Goal: Transaction & Acquisition: Purchase product/service

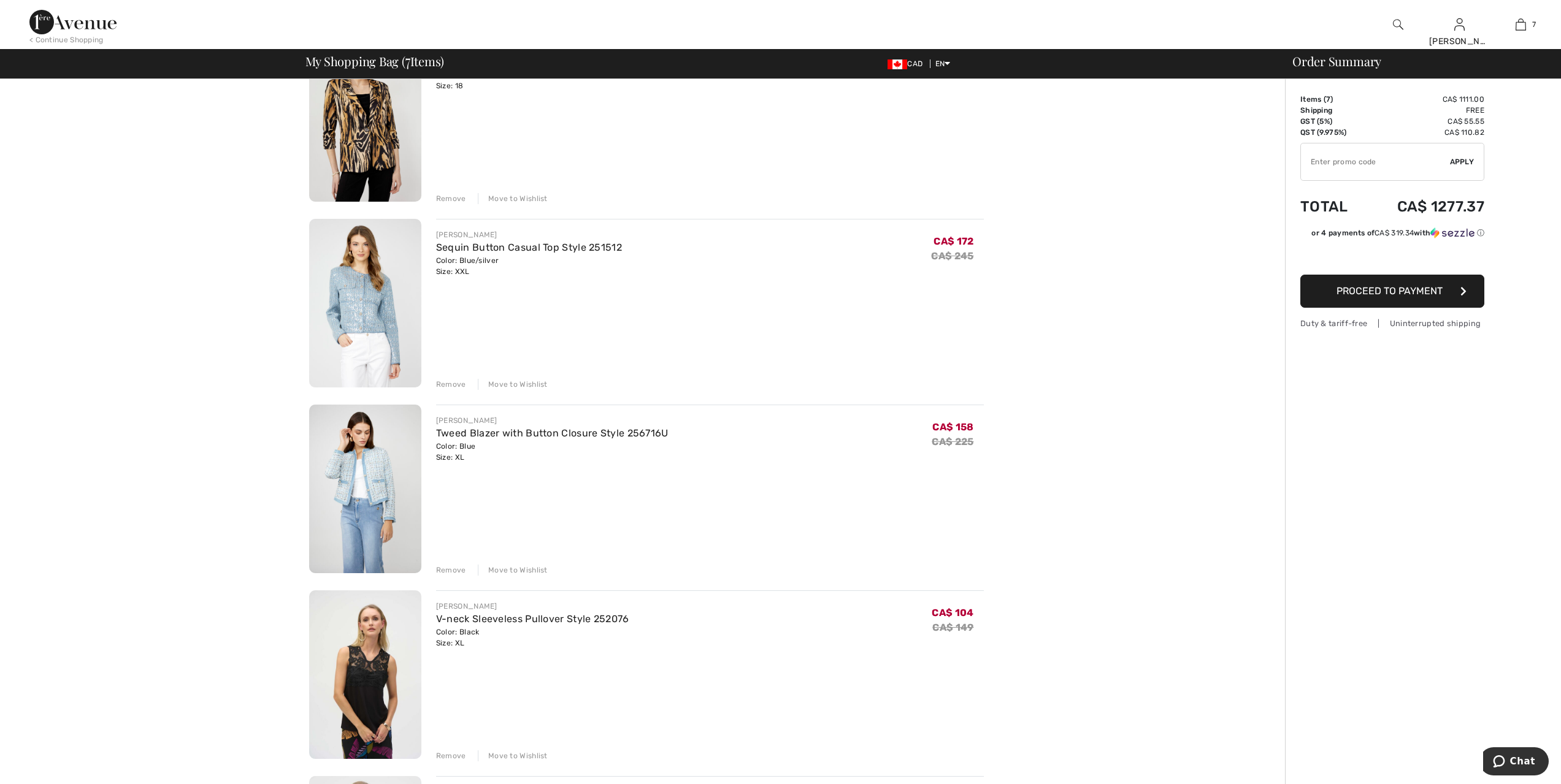
scroll to position [337, 0]
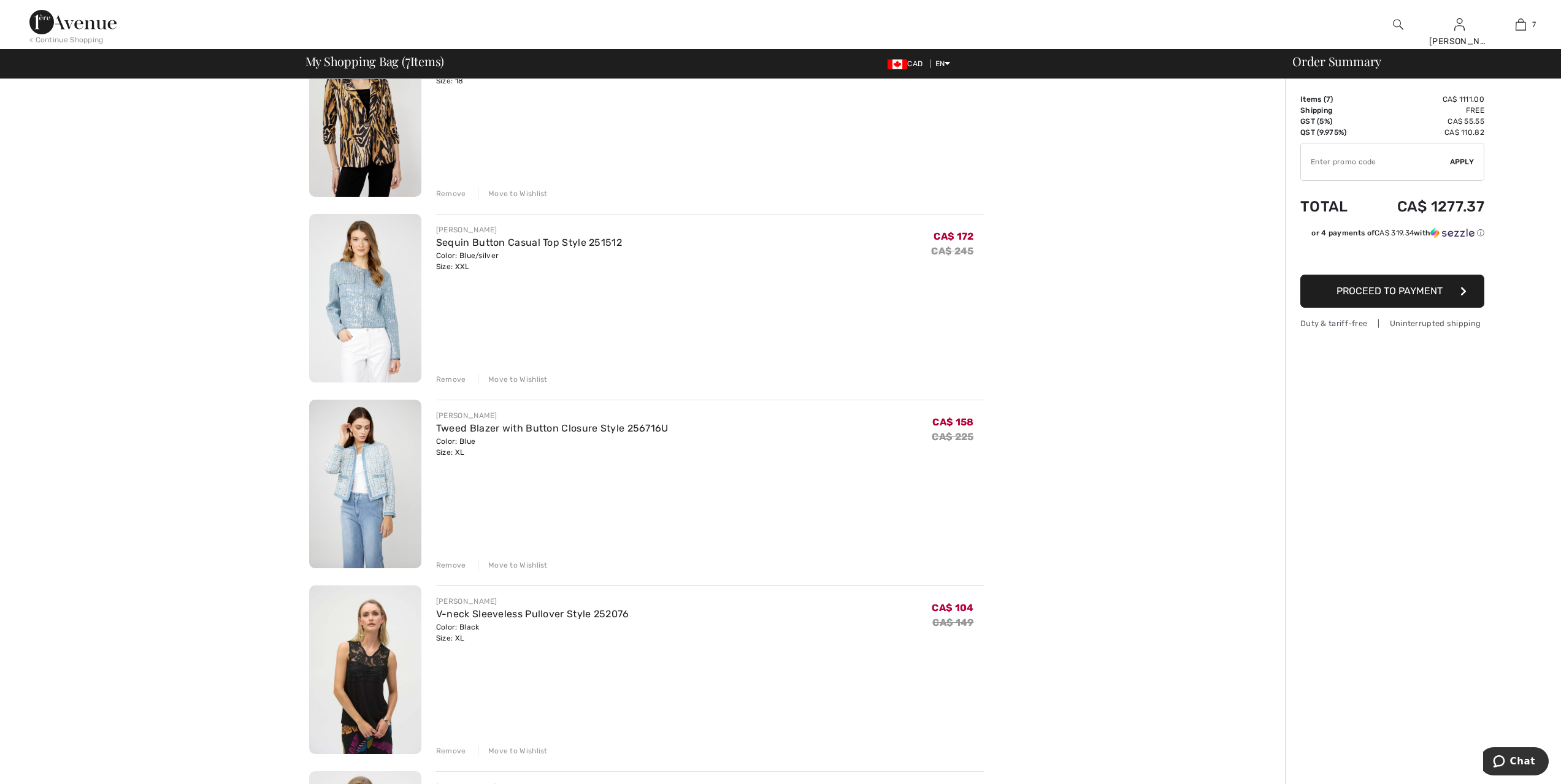
click at [445, 567] on div "Remove" at bounding box center [451, 566] width 30 height 11
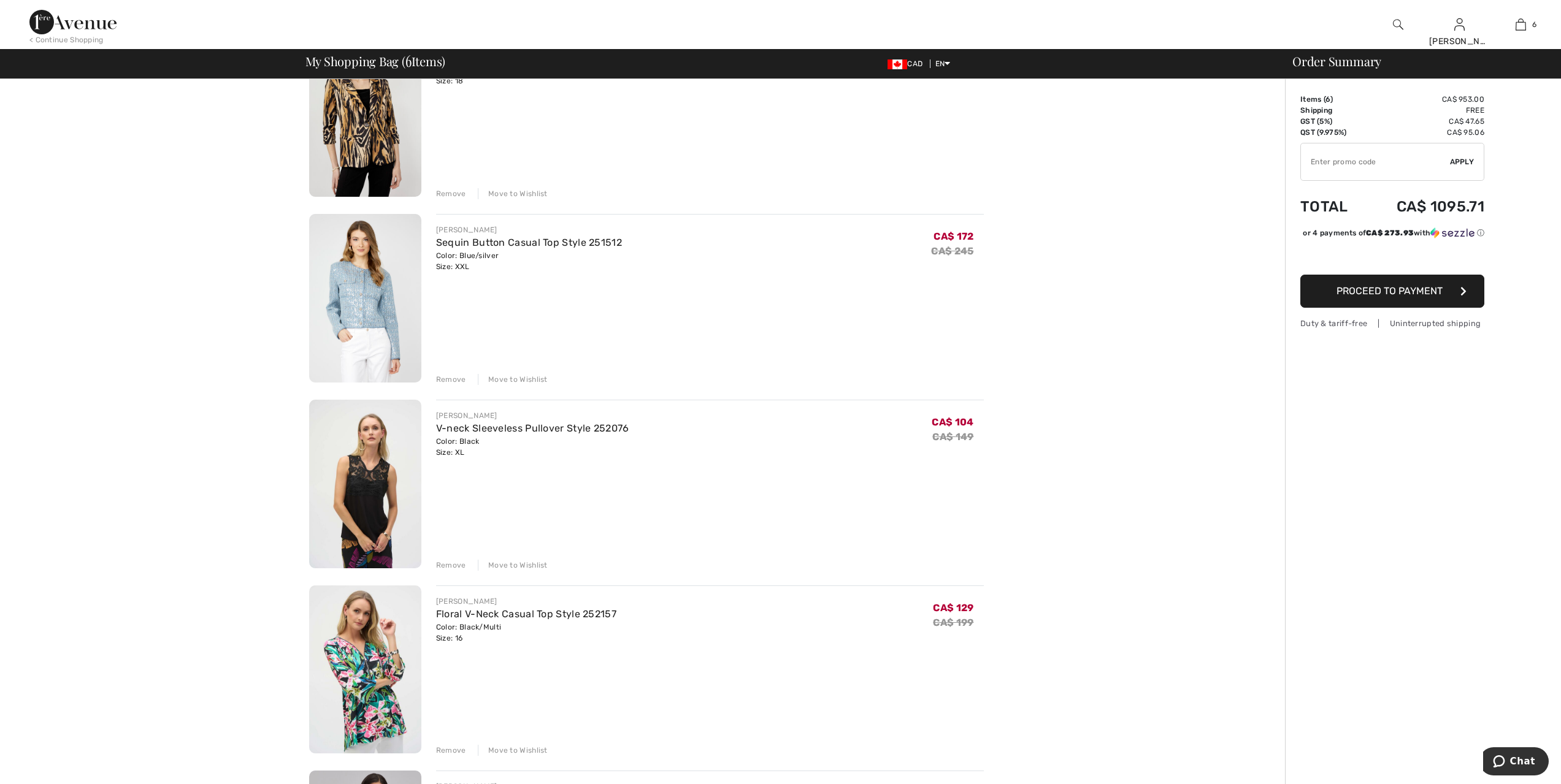
click at [444, 567] on div "Remove" at bounding box center [451, 566] width 30 height 11
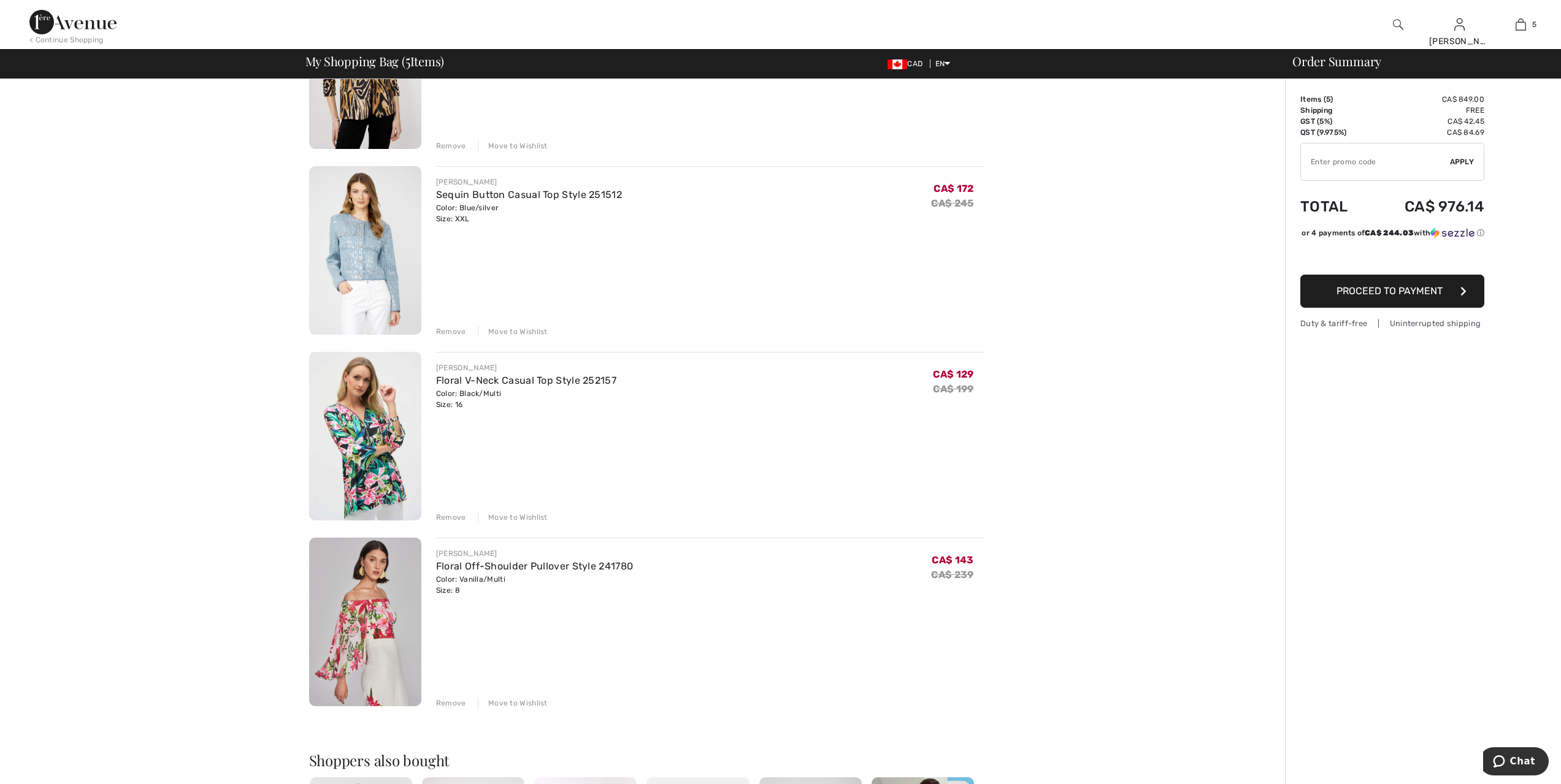
scroll to position [384, 0]
click at [456, 521] on div "Remove" at bounding box center [451, 520] width 30 height 11
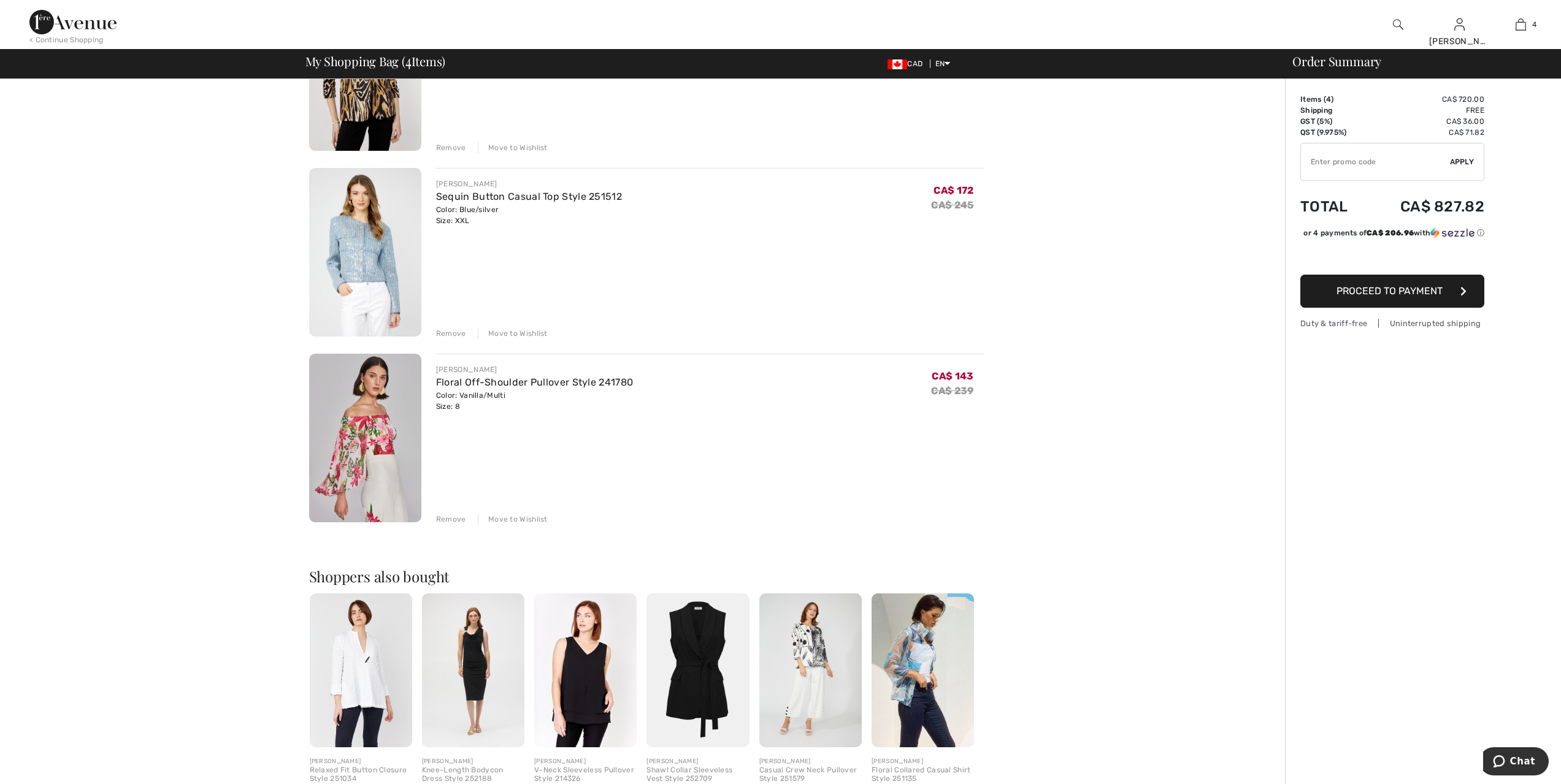
click at [375, 436] on img at bounding box center [365, 437] width 112 height 168
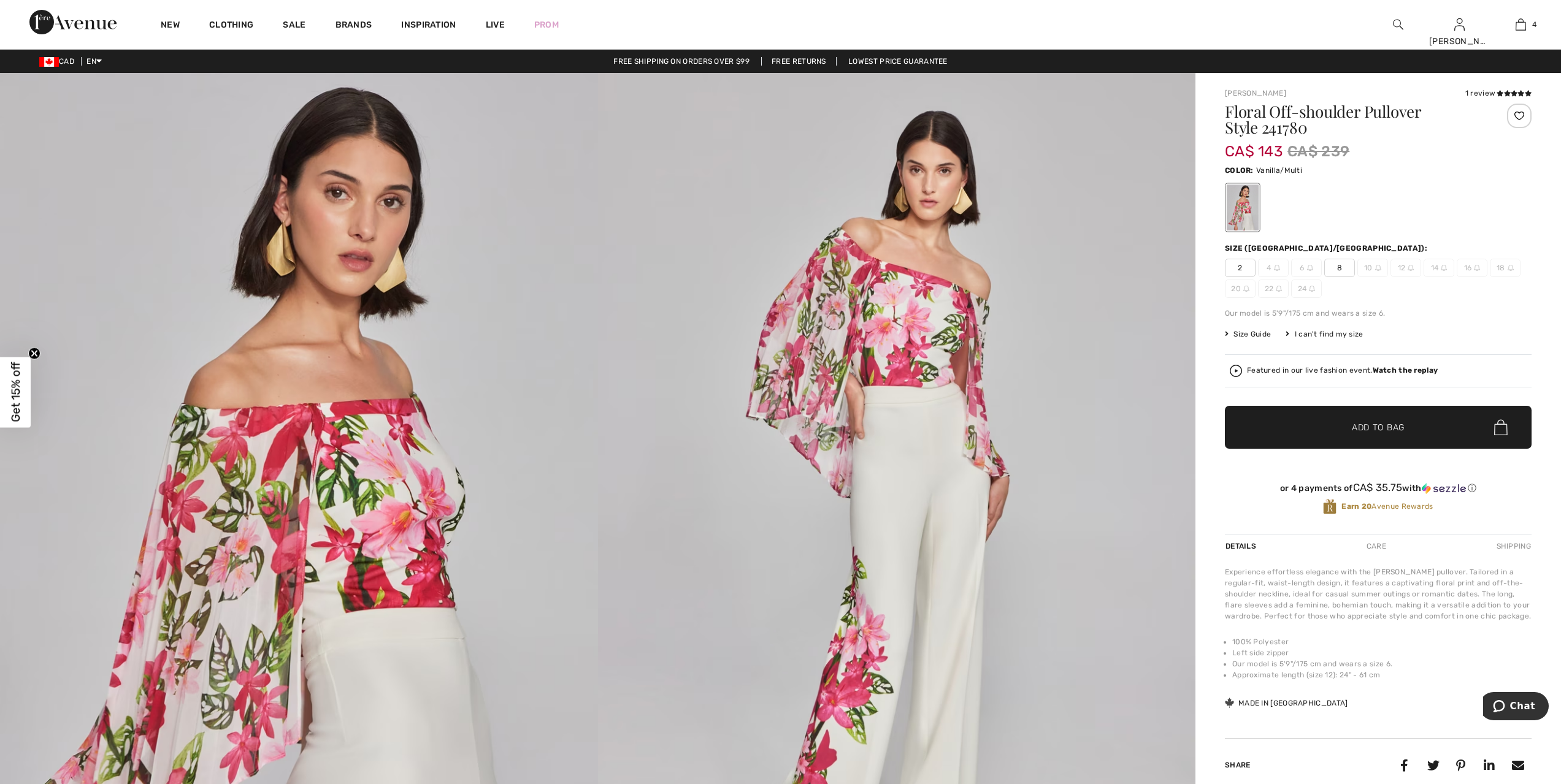
click at [1243, 211] on div at bounding box center [1243, 207] width 32 height 46
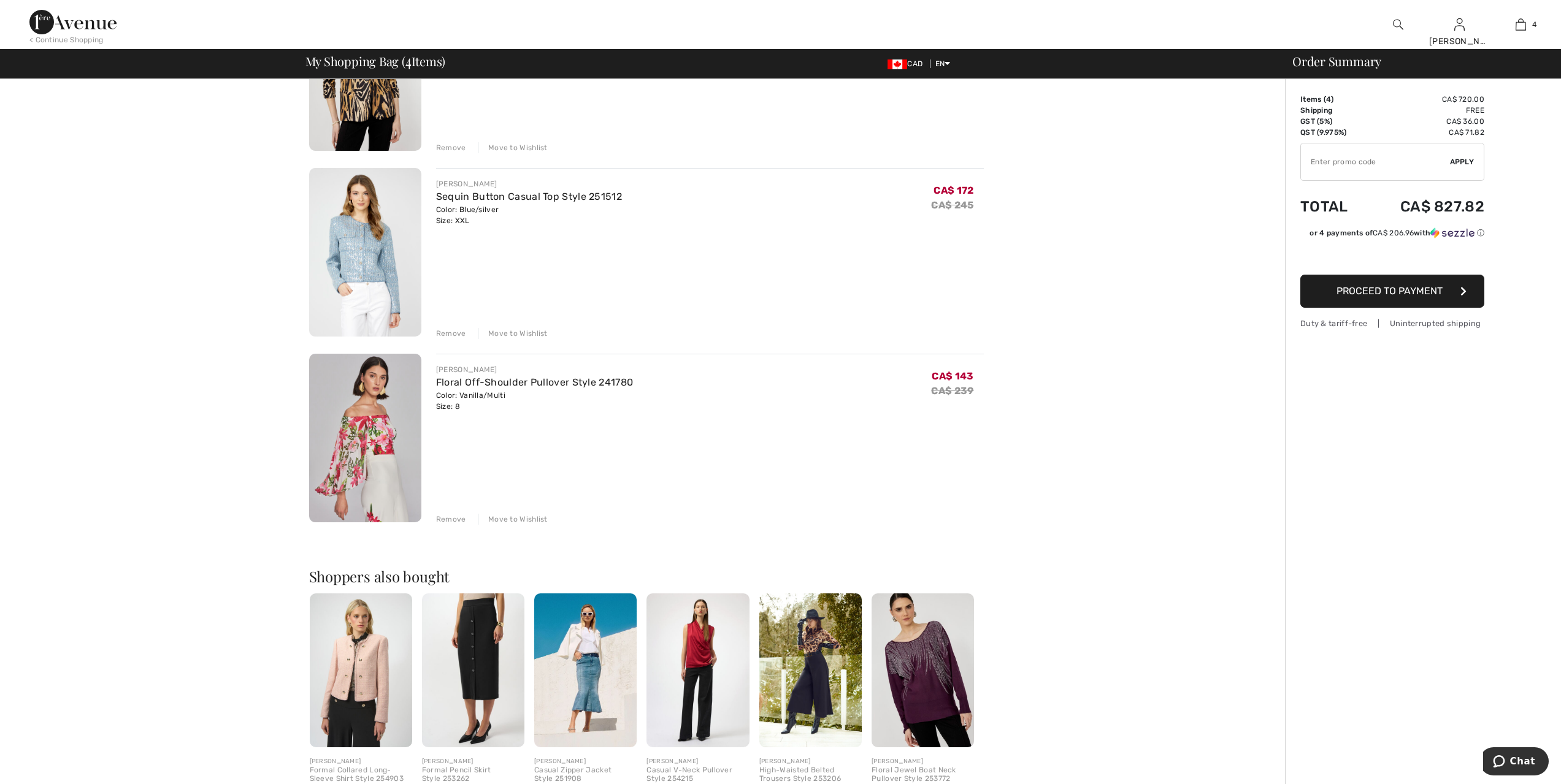
click at [449, 521] on div "Remove" at bounding box center [451, 520] width 30 height 11
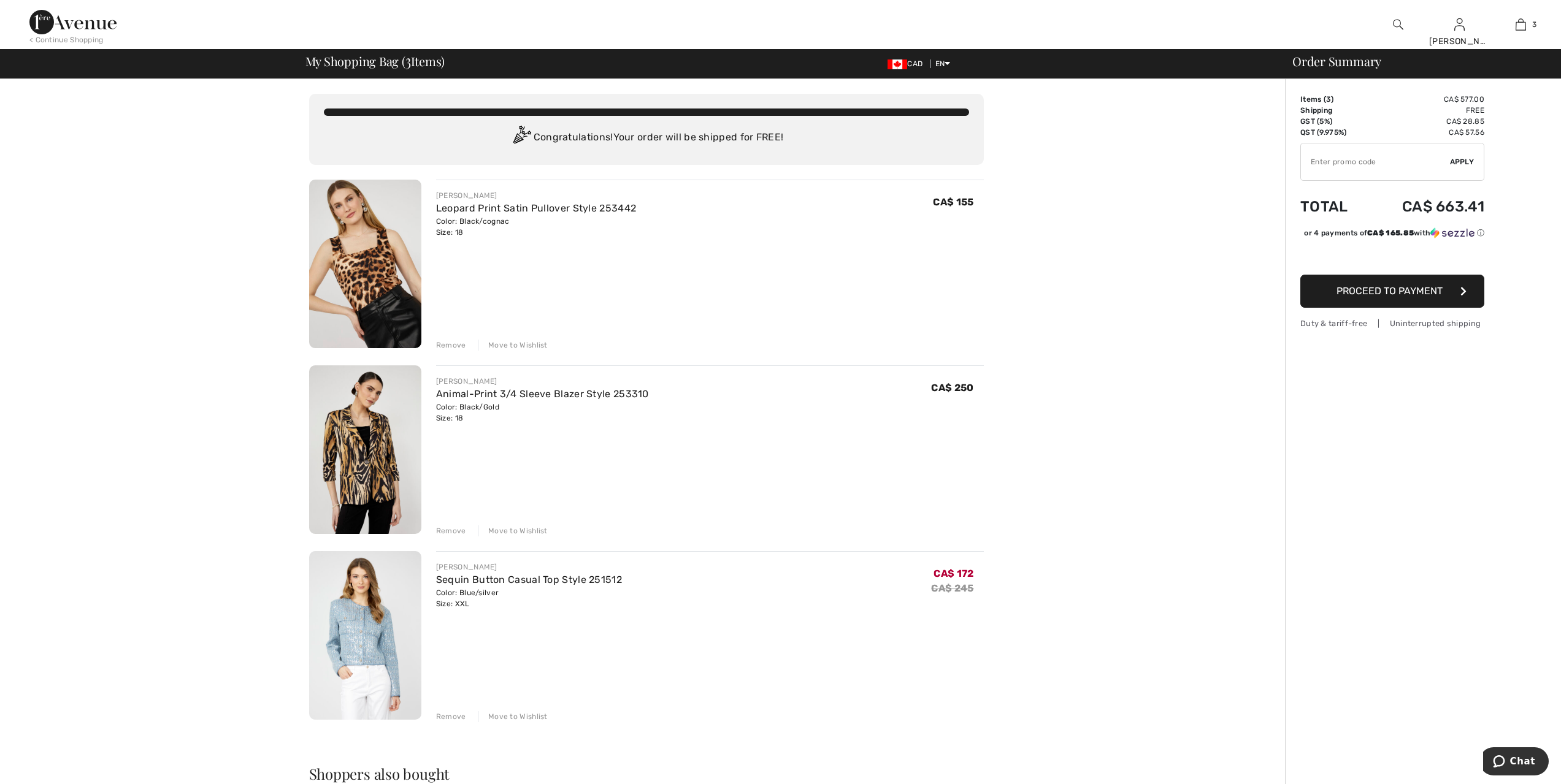
click at [354, 639] on img at bounding box center [365, 635] width 112 height 168
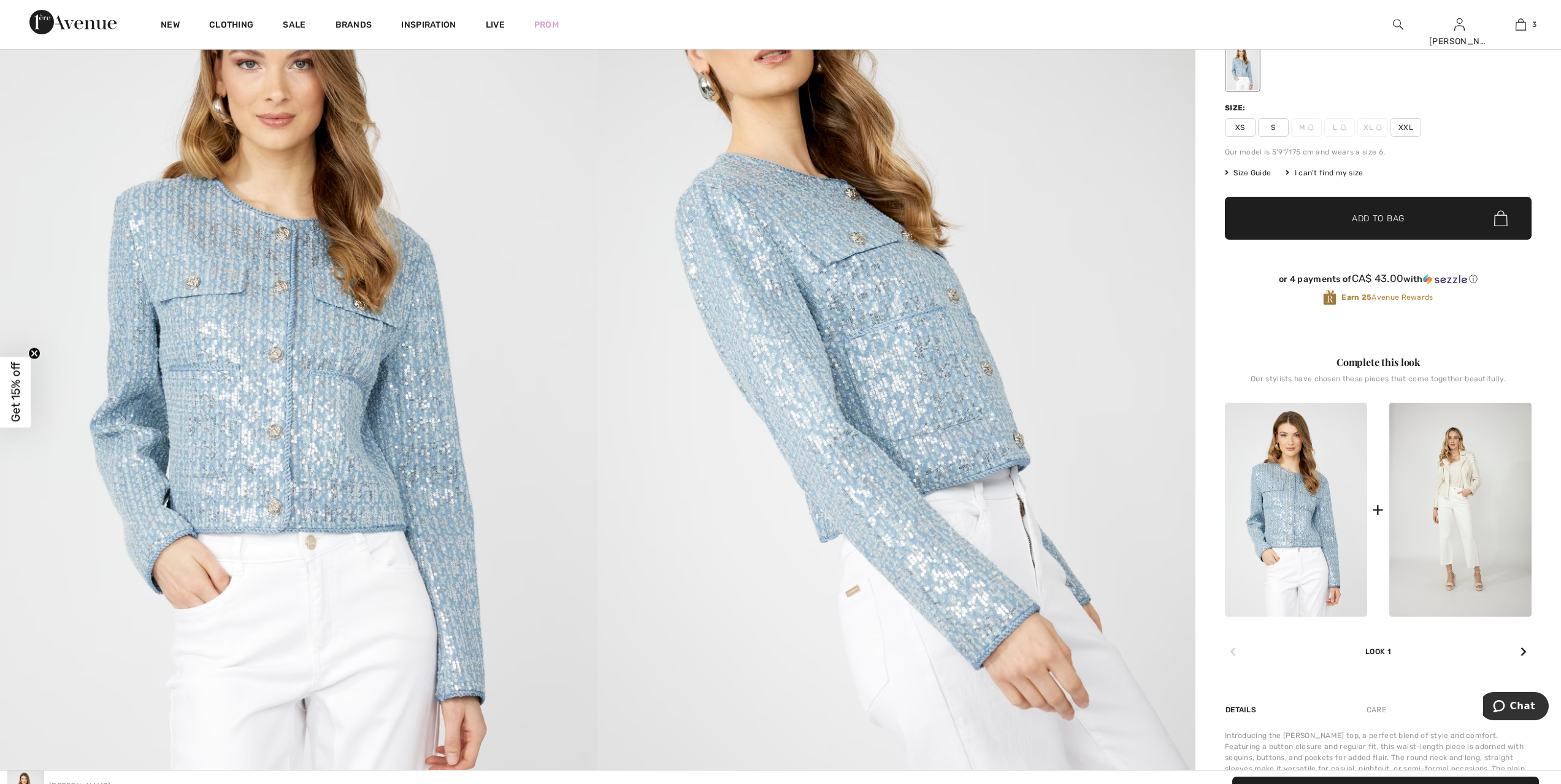
scroll to position [122, 0]
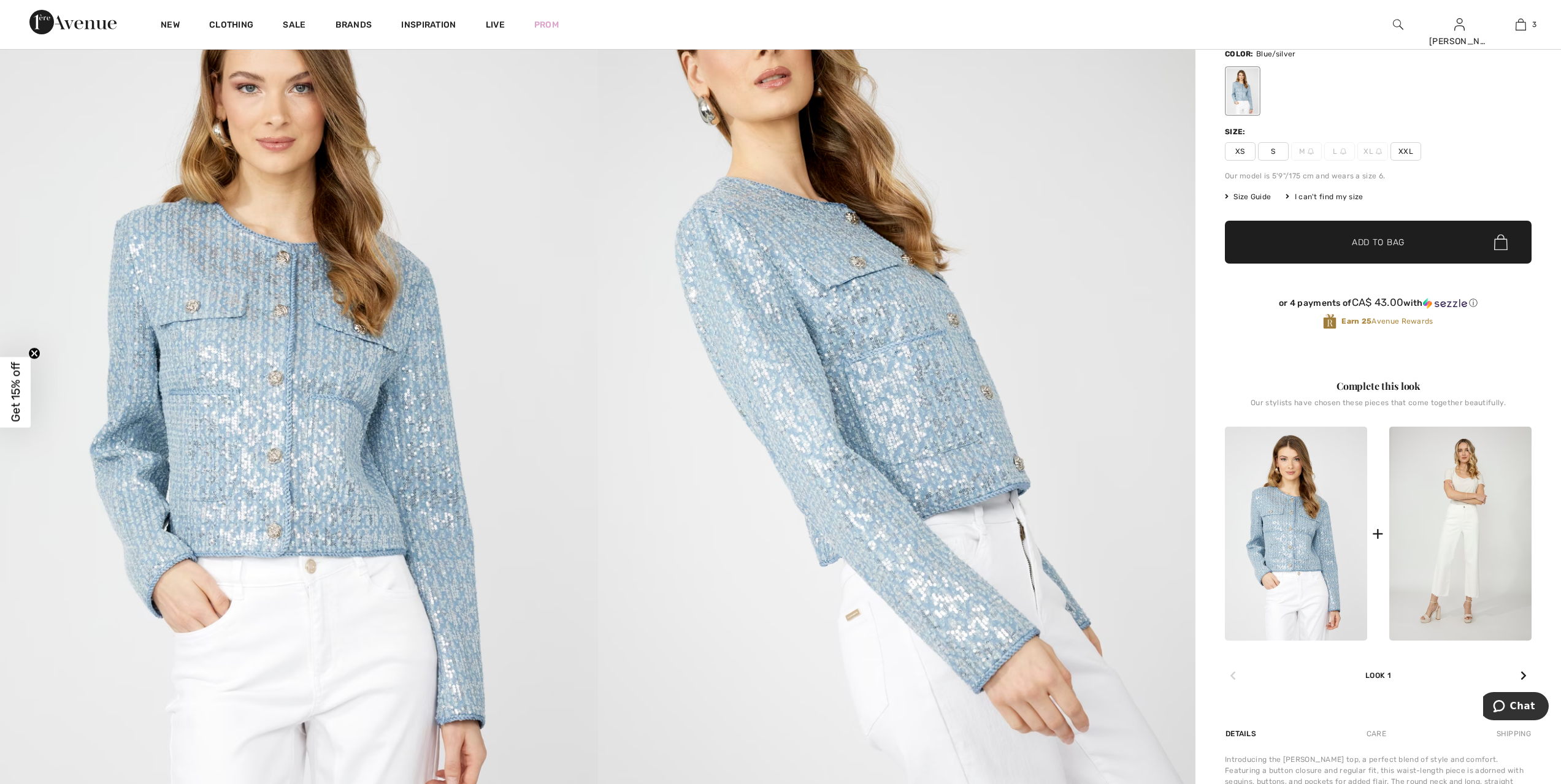
click at [1466, 541] on img at bounding box center [1459, 534] width 142 height 214
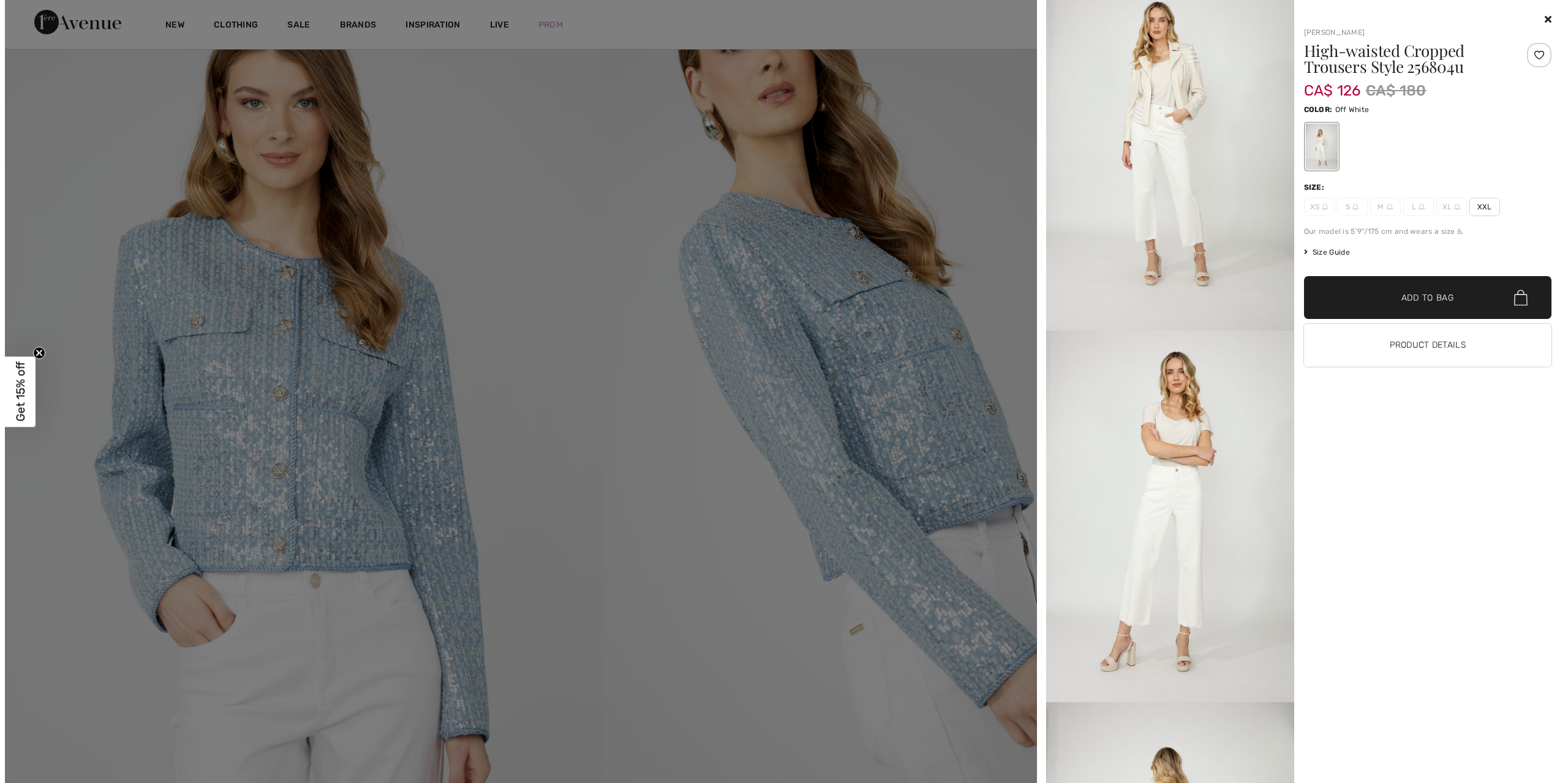
scroll to position [0, 0]
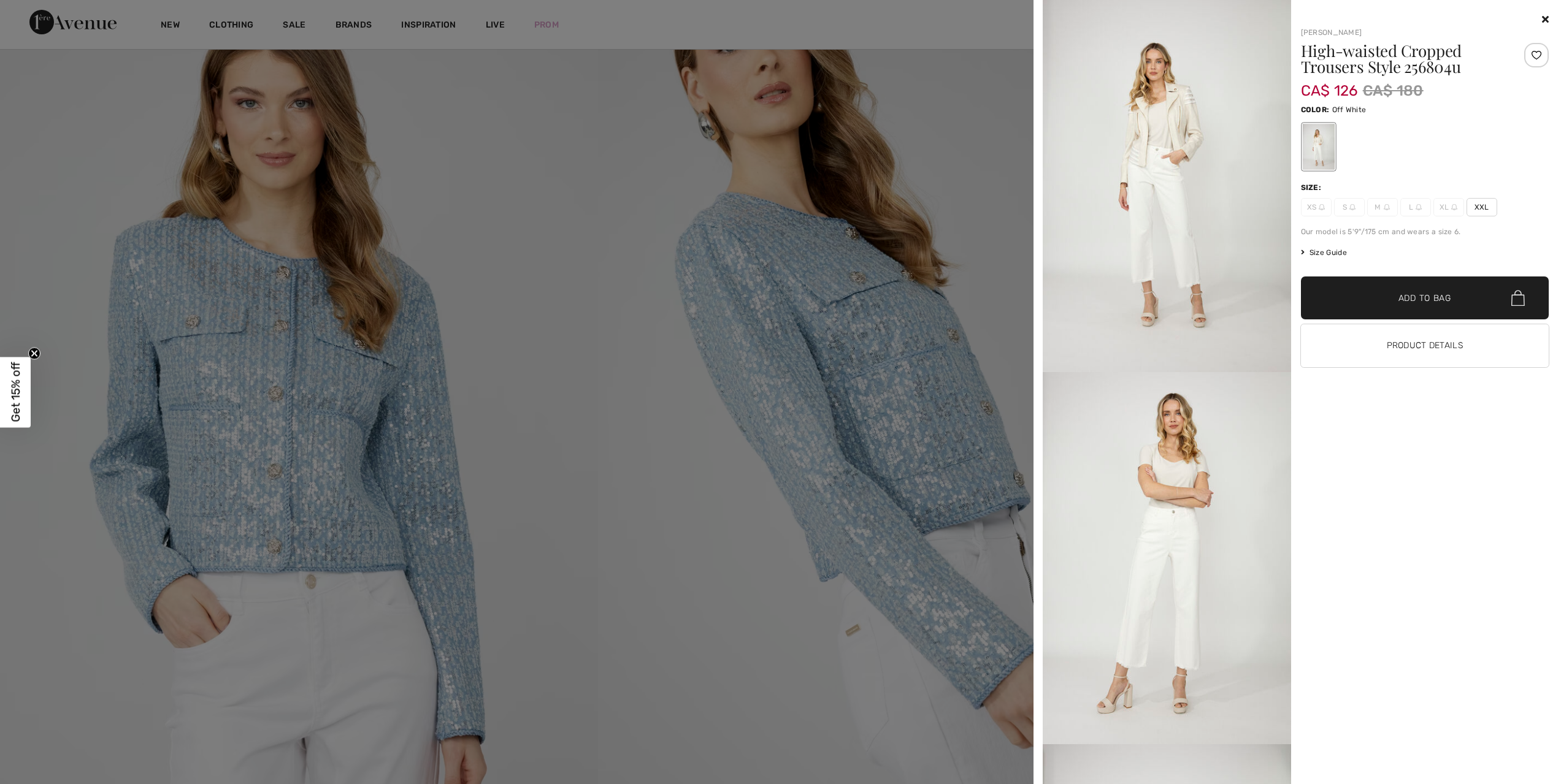
click at [1543, 18] on icon at bounding box center [1545, 19] width 7 height 9
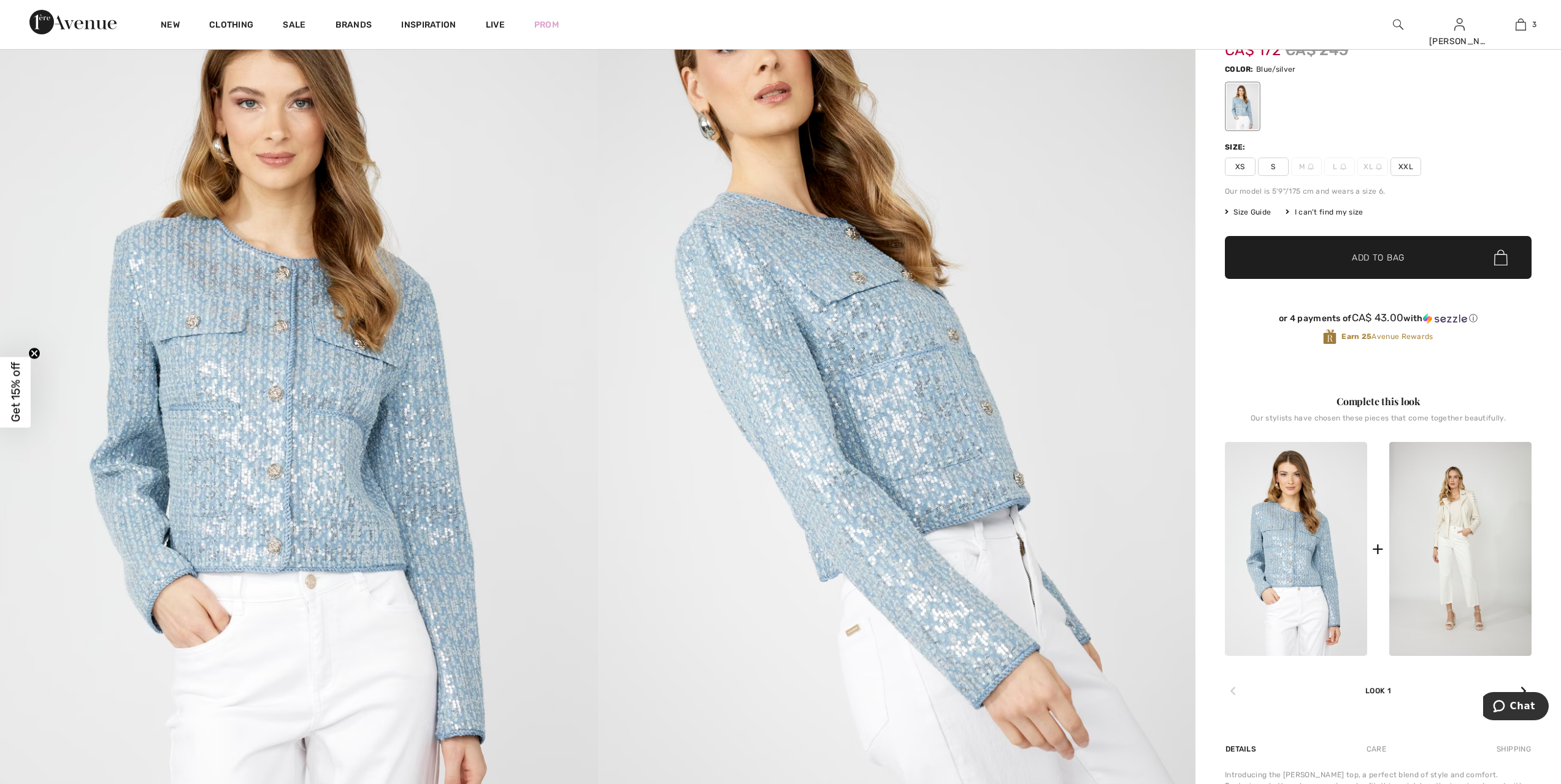
click at [1396, 25] on img at bounding box center [1397, 24] width 10 height 15
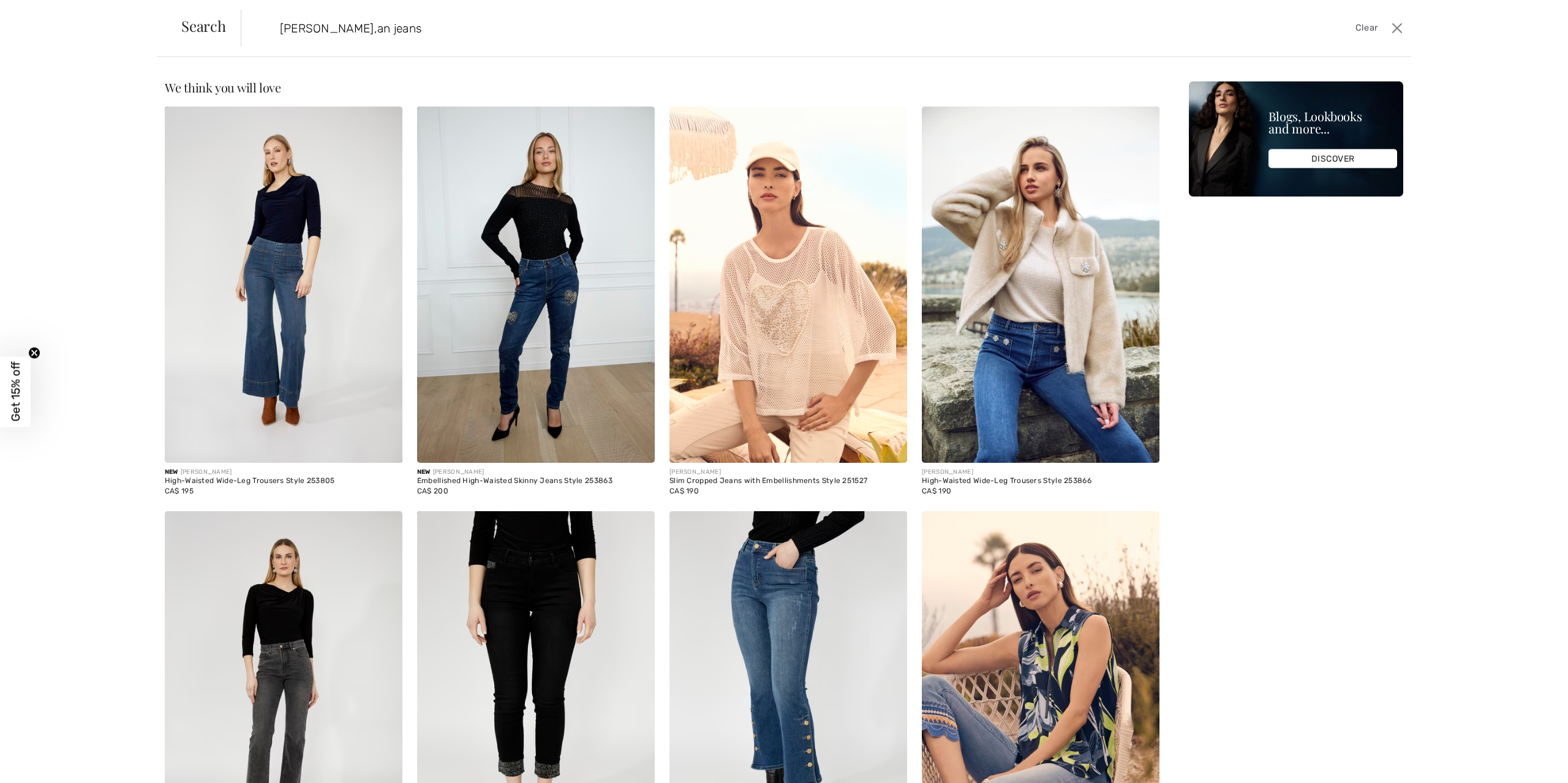
type input "frank lym,an jeans"
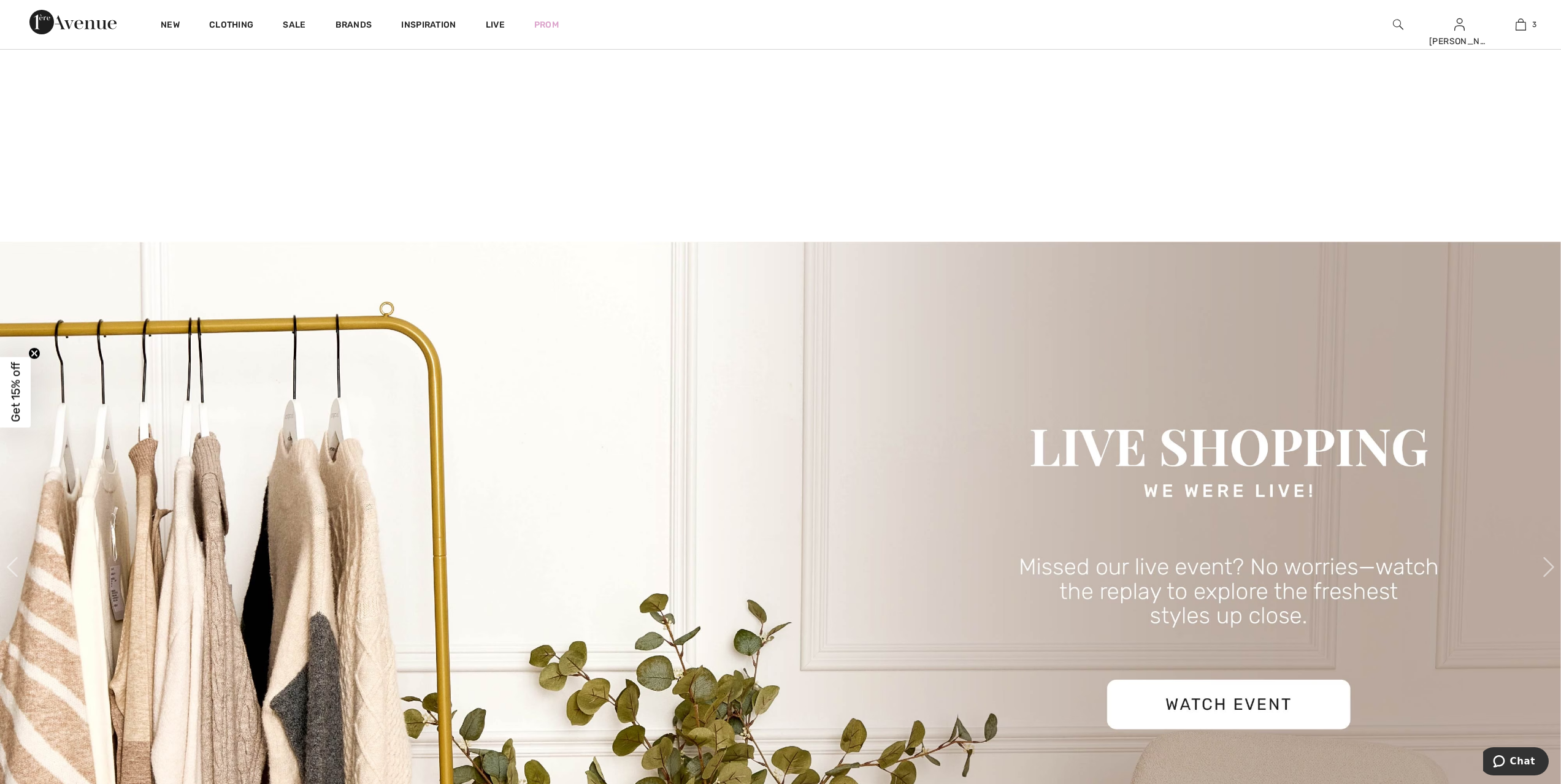
scroll to position [583, 0]
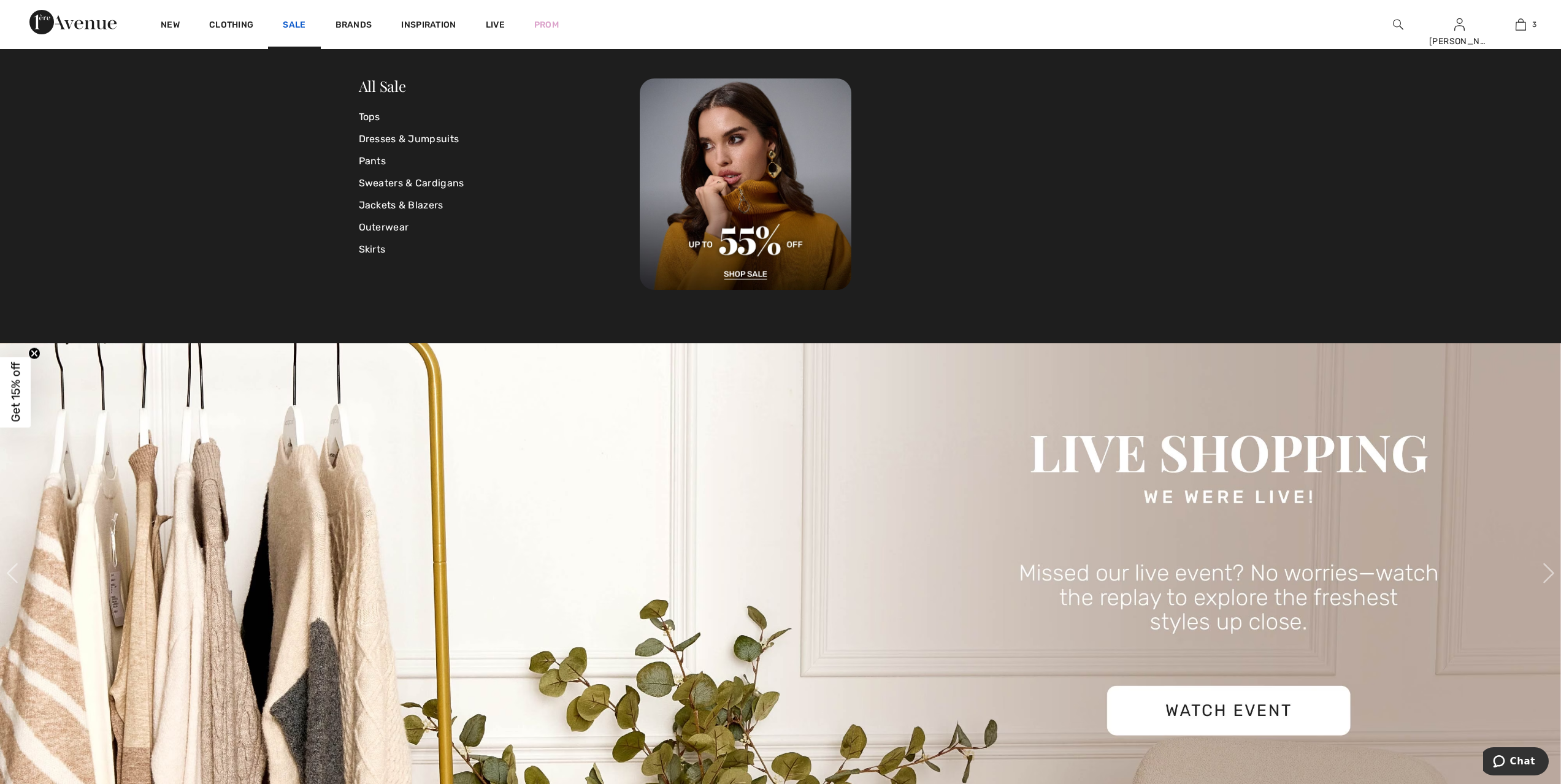
click at [295, 20] on link "Sale" at bounding box center [294, 26] width 23 height 13
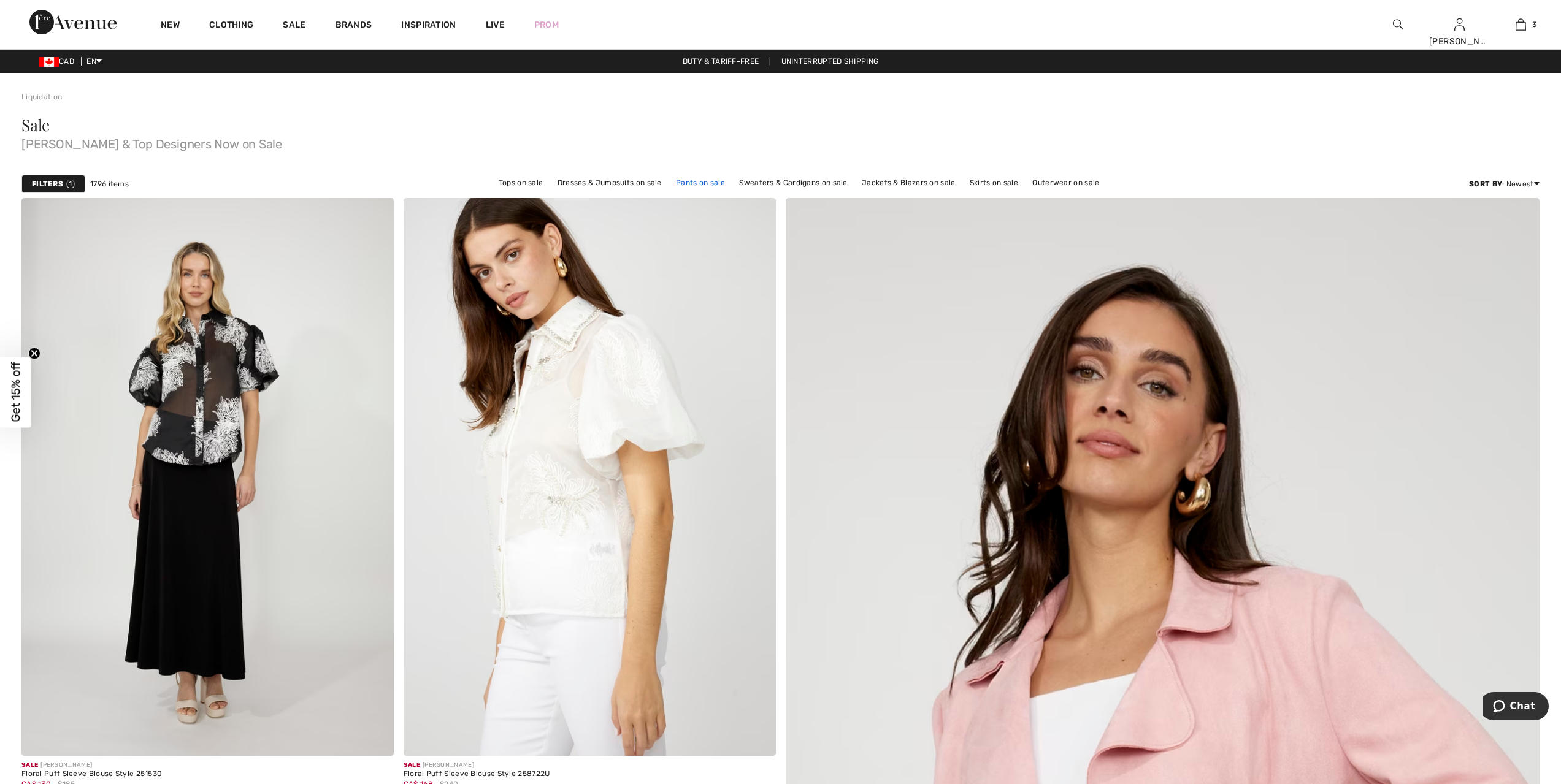
click at [690, 180] on link "Pants on sale" at bounding box center [700, 182] width 61 height 16
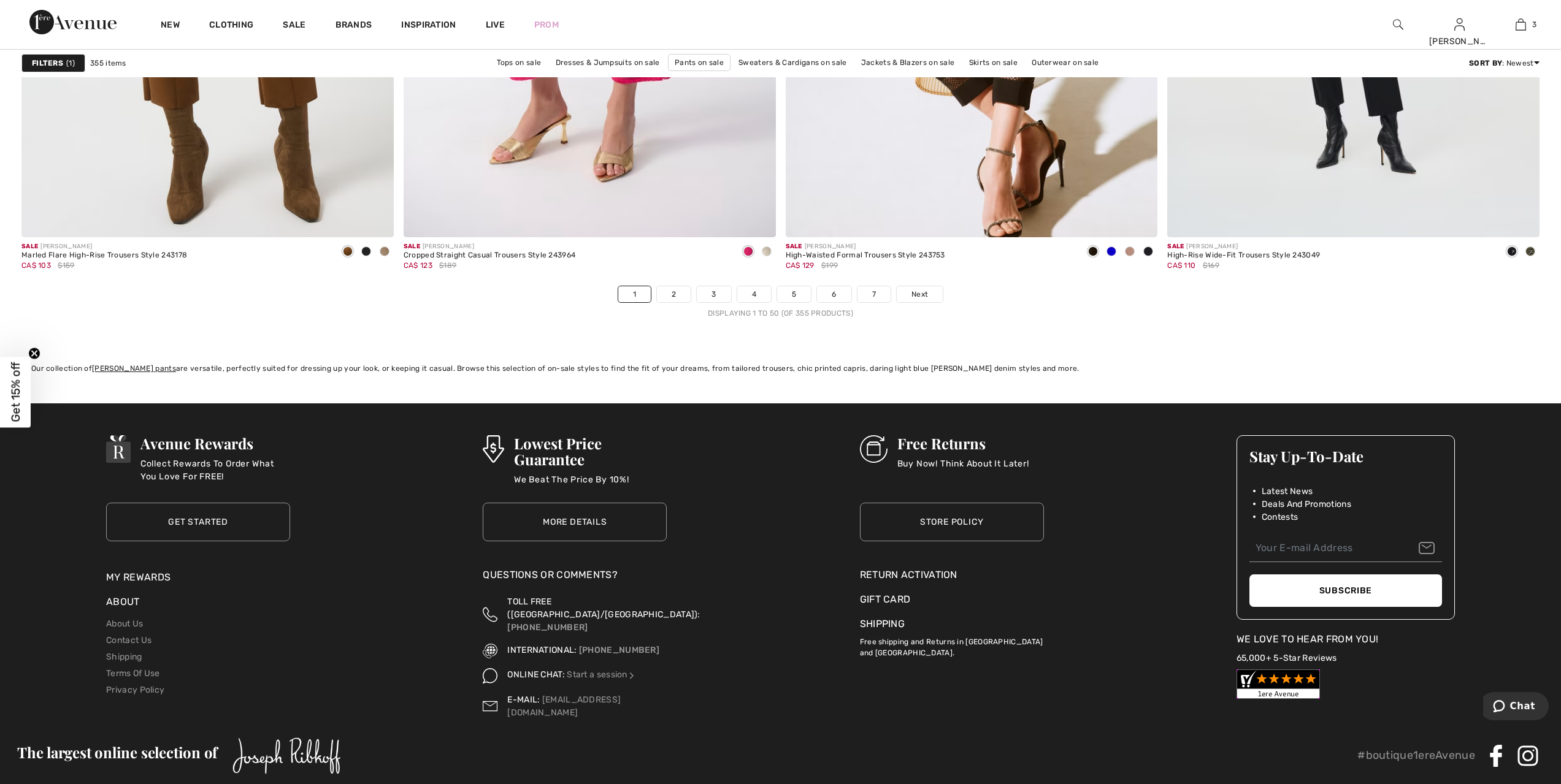
scroll to position [9275, 0]
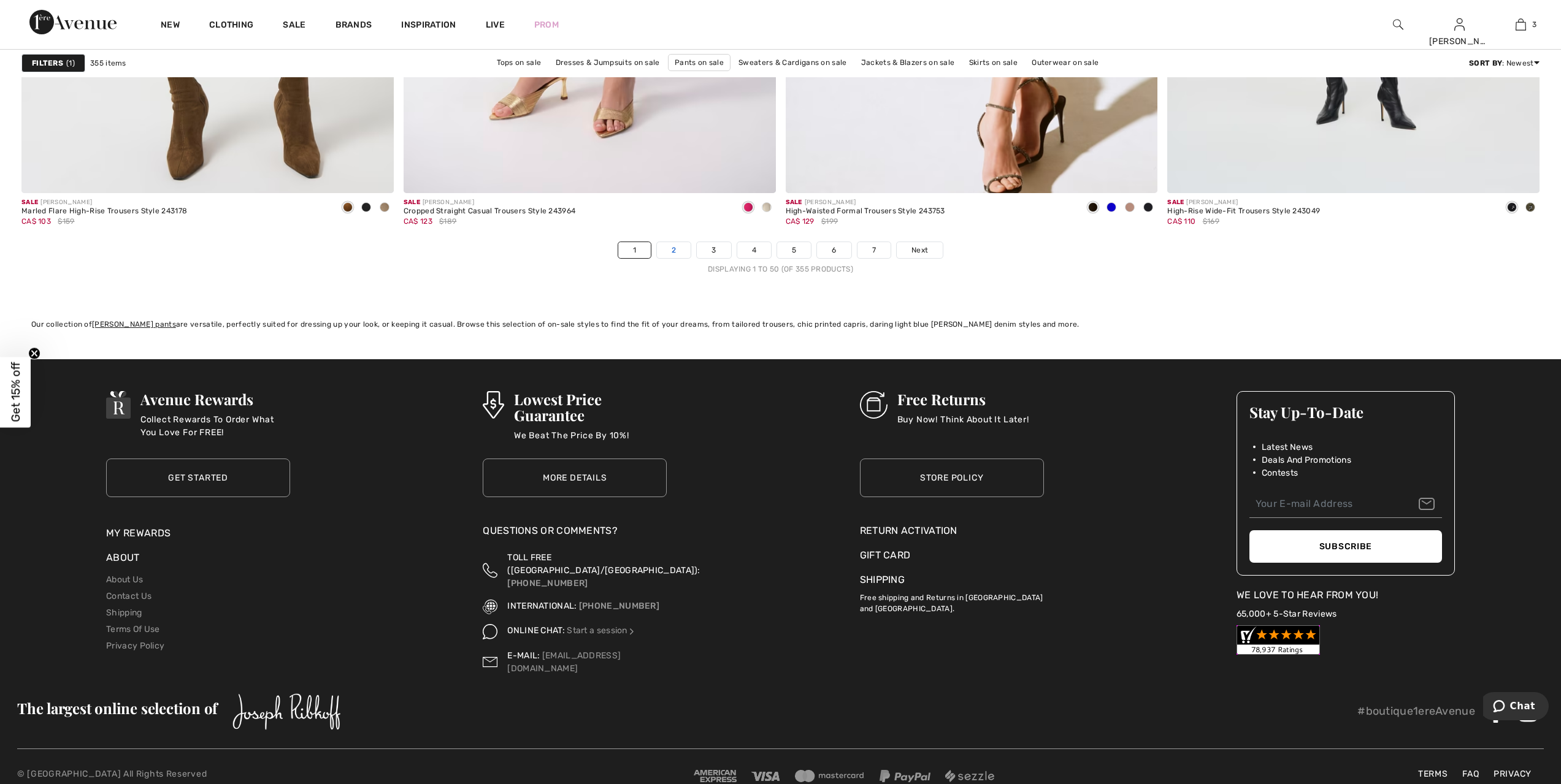
click at [674, 250] on link "2" at bounding box center [674, 250] width 34 height 16
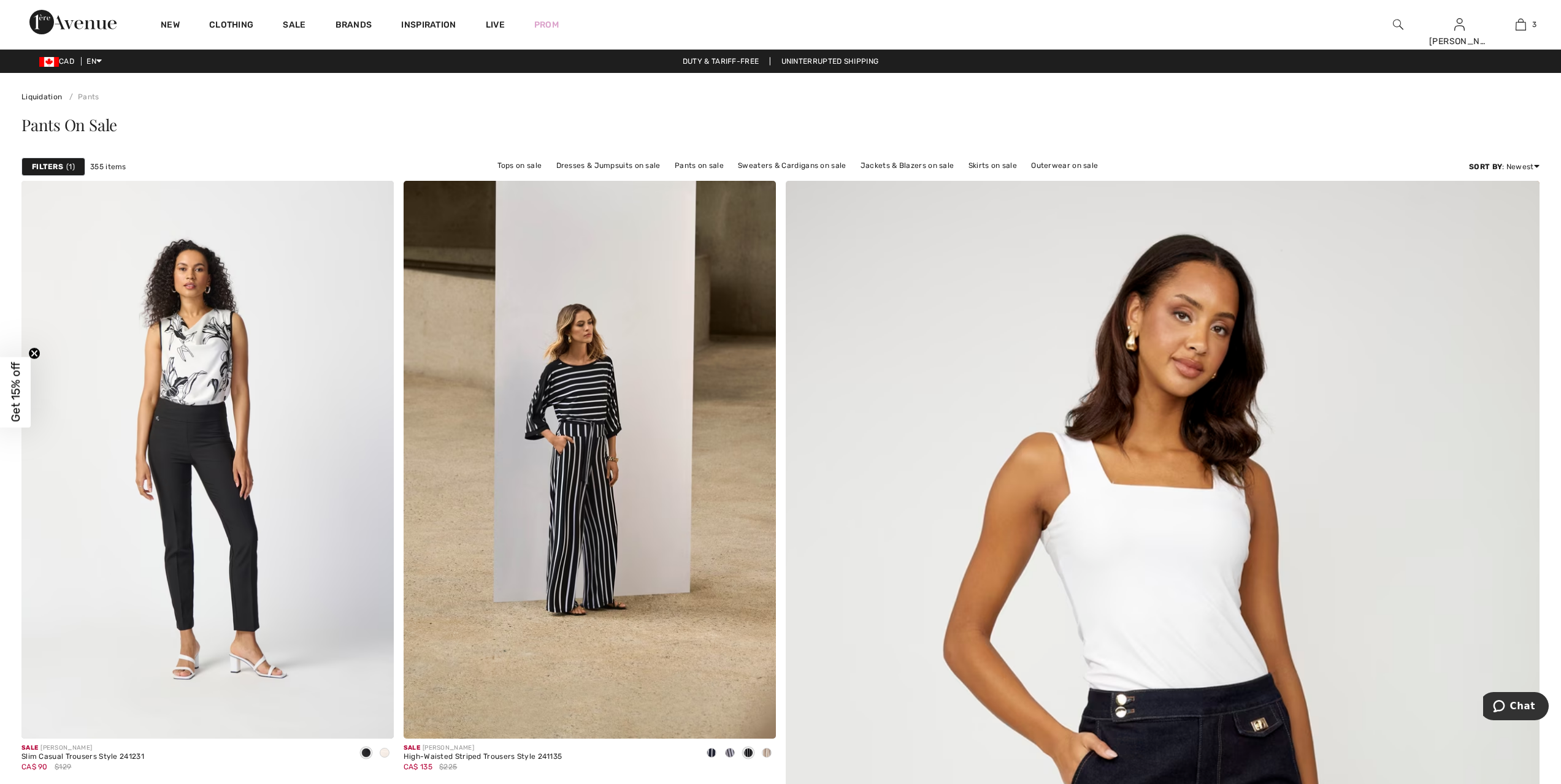
click at [58, 162] on strong "Filters" at bounding box center [47, 167] width 31 height 11
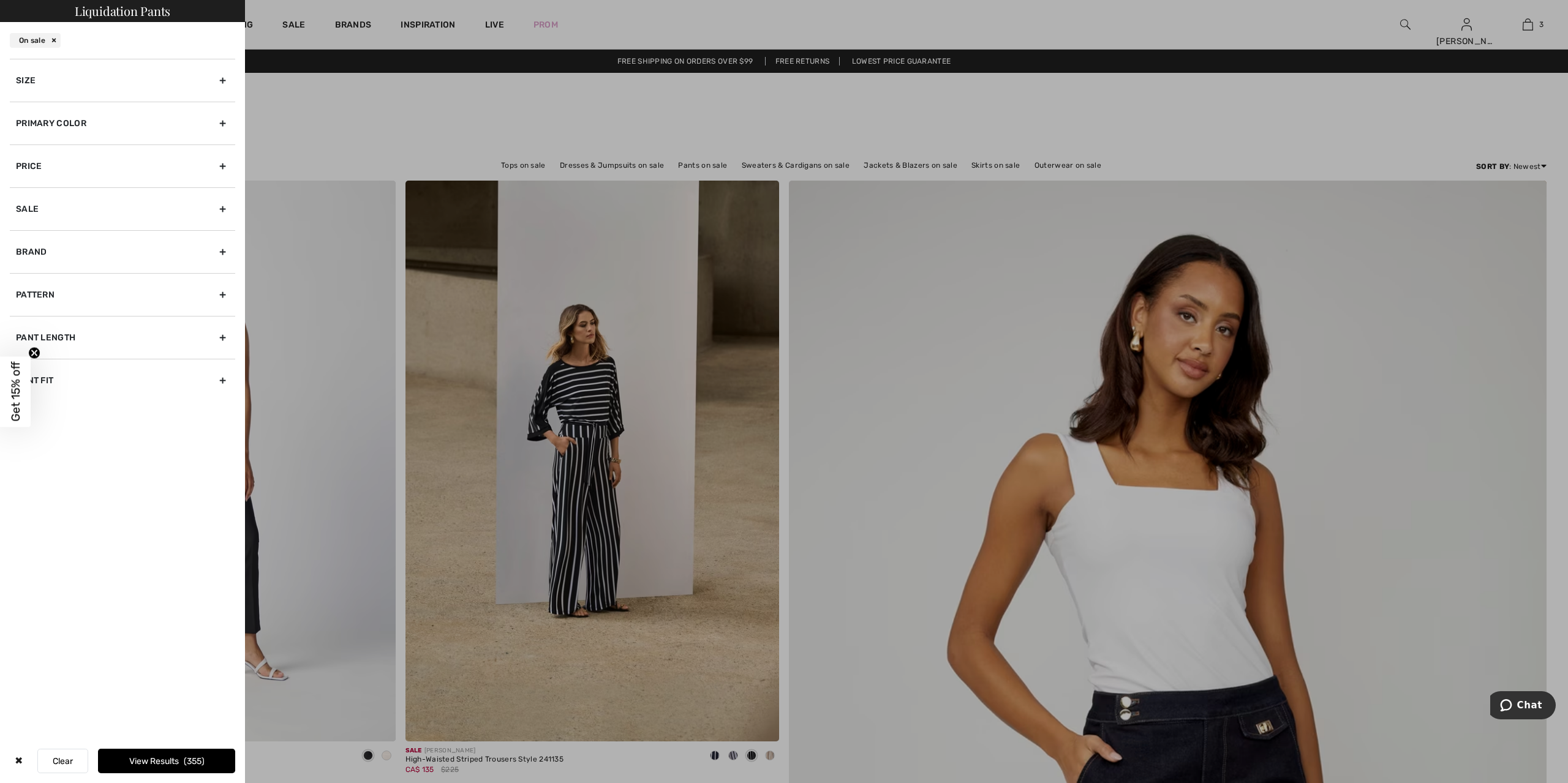
click at [45, 248] on div "Brand" at bounding box center [122, 252] width 225 height 43
click at [17, 292] on input"] "[PERSON_NAME]" at bounding box center [21, 292] width 9 height 9
checkbox input"] "true"
click at [145, 763] on button "View Results 79" at bounding box center [166, 761] width 137 height 24
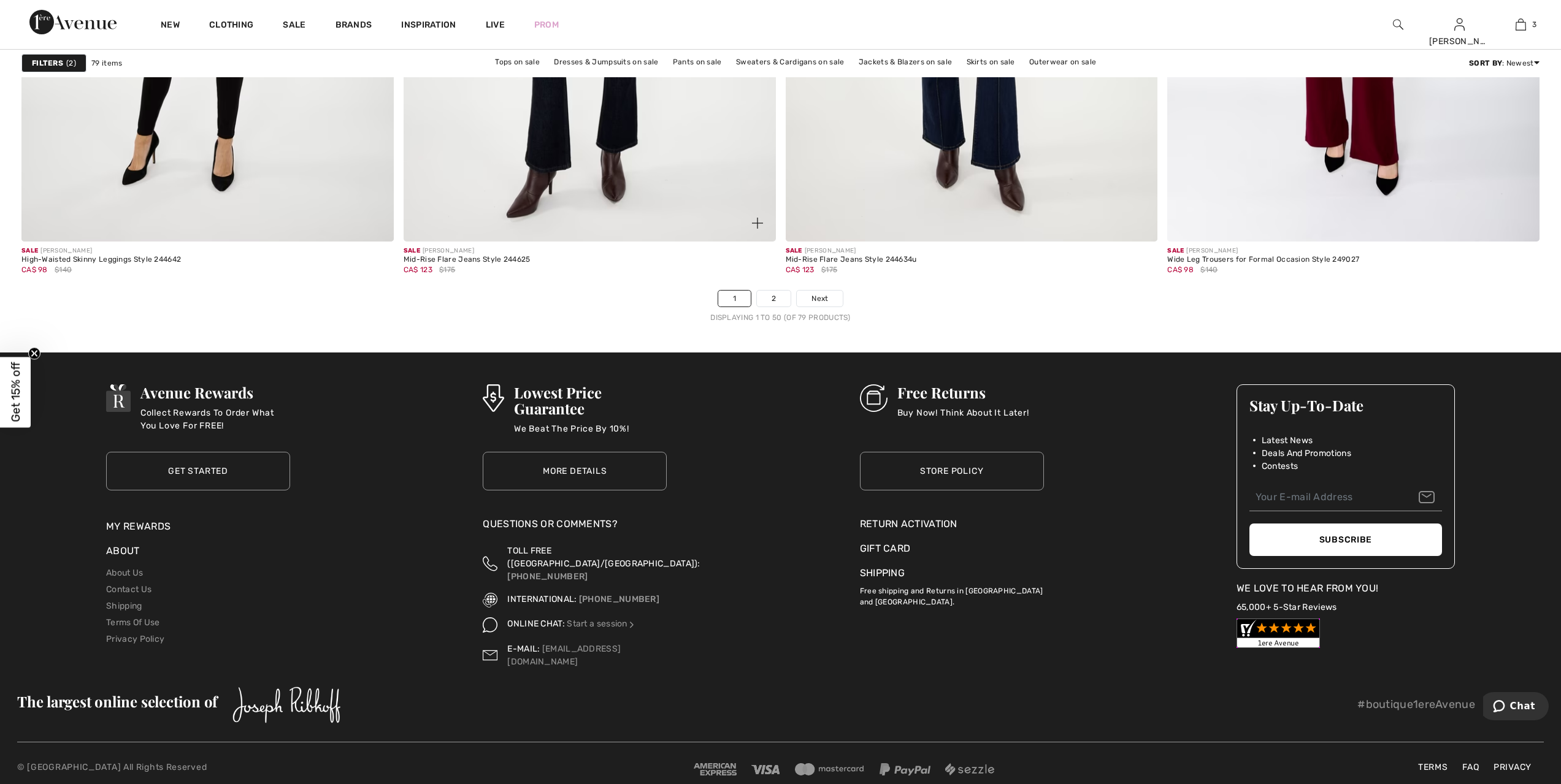
scroll to position [9241, 0]
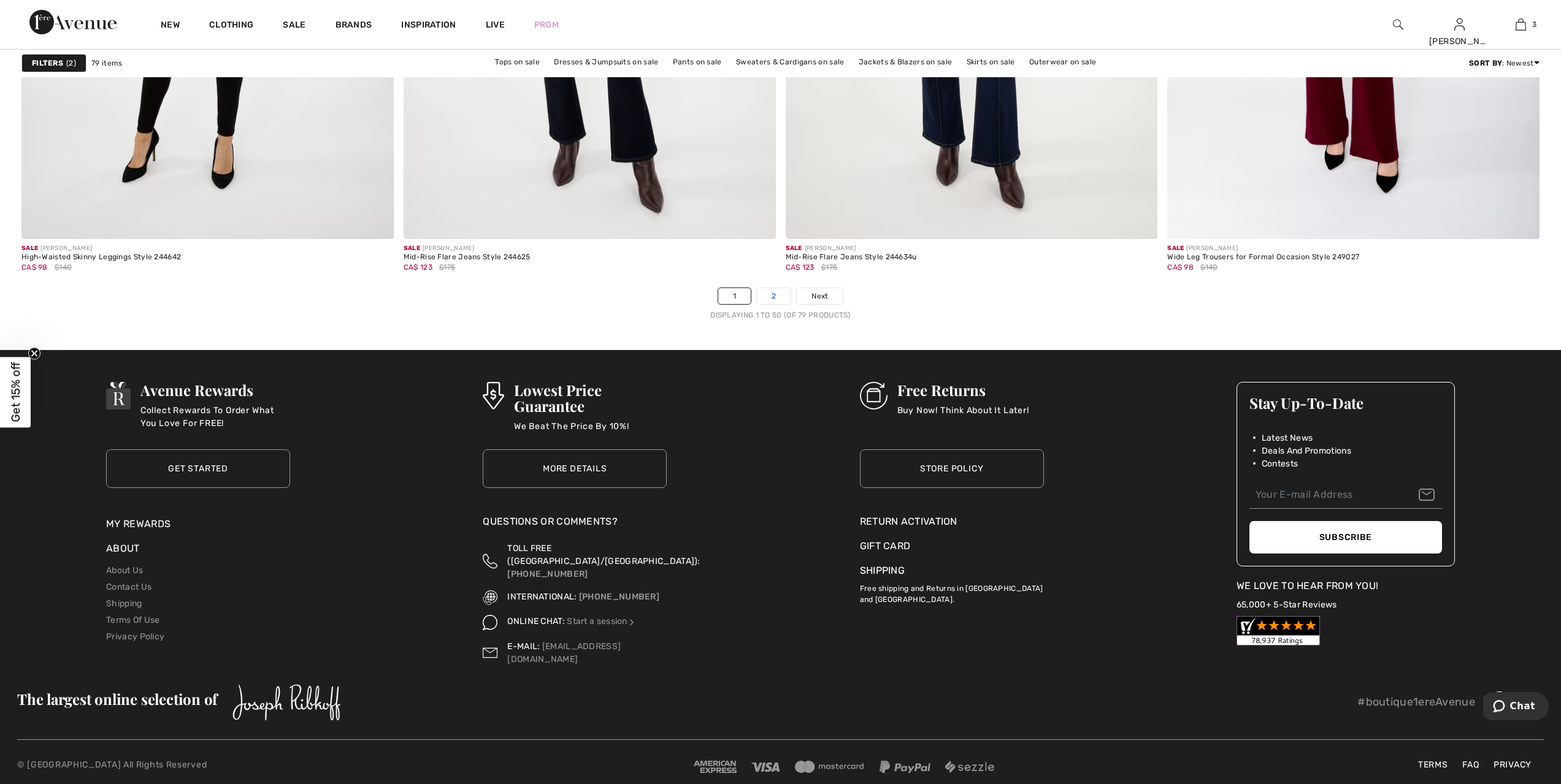
click at [768, 296] on link "2" at bounding box center [774, 296] width 34 height 16
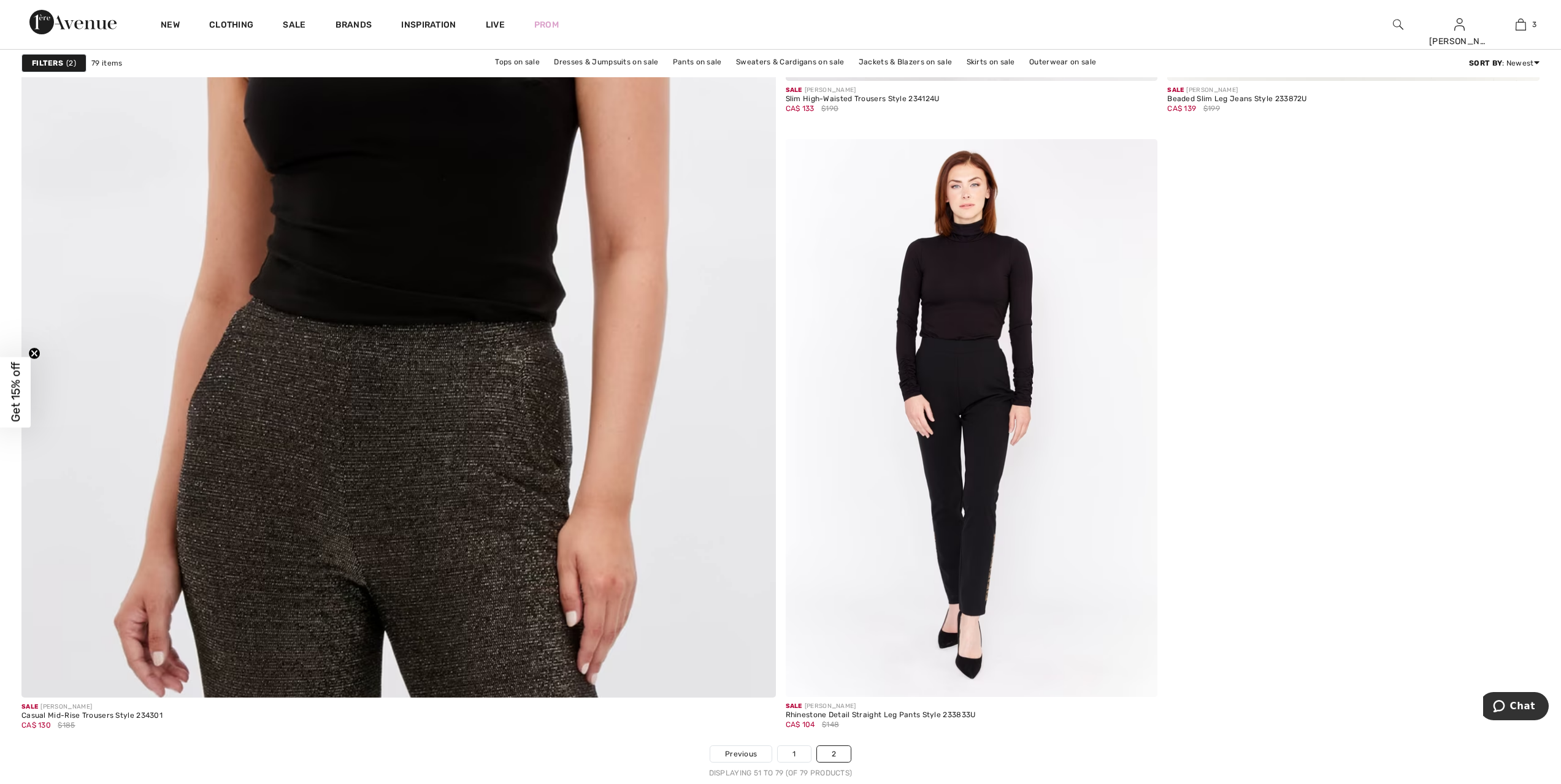
scroll to position [5471, 0]
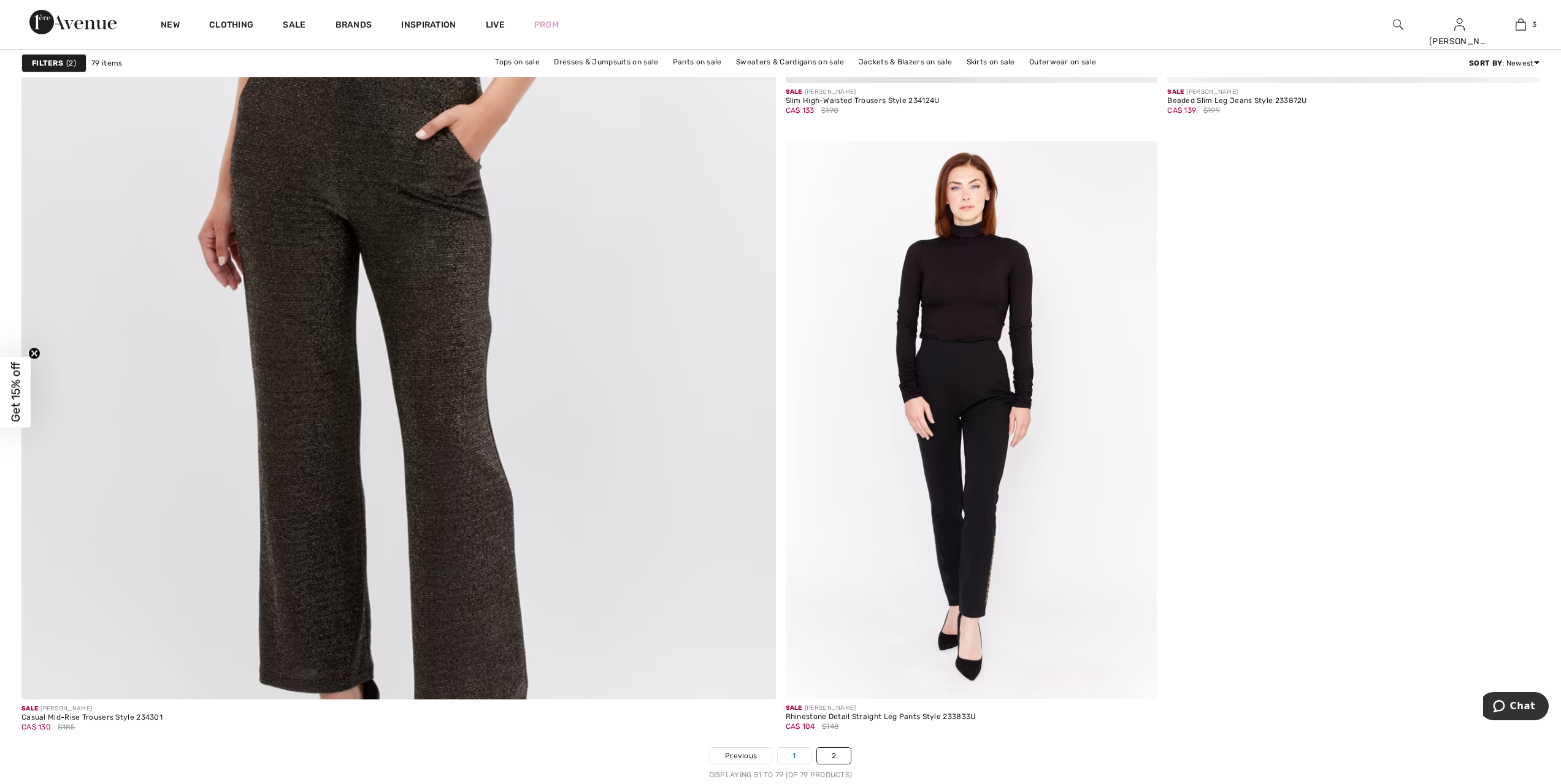
click at [793, 754] on link "1" at bounding box center [794, 756] width 33 height 16
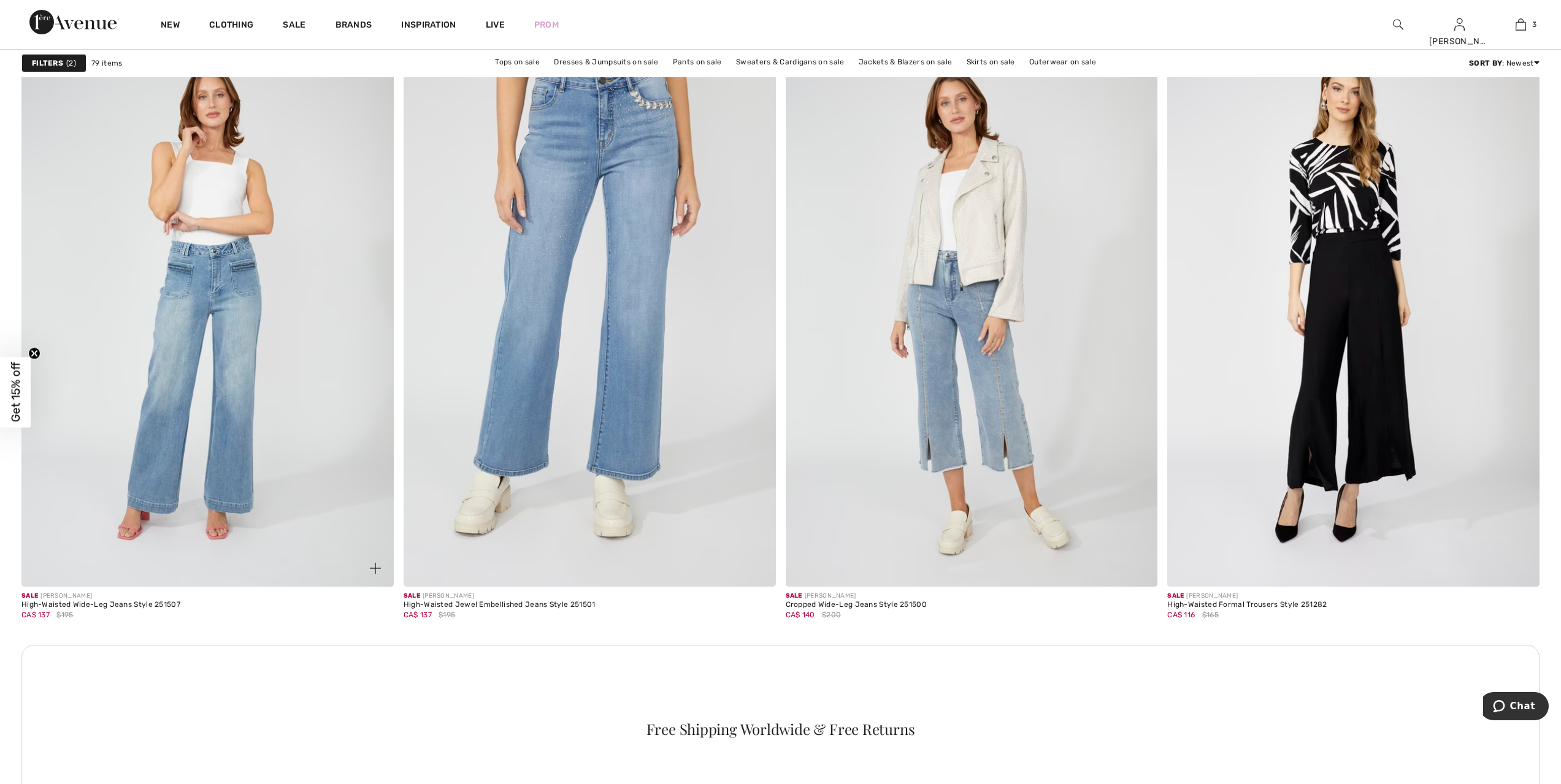
scroll to position [6776, 0]
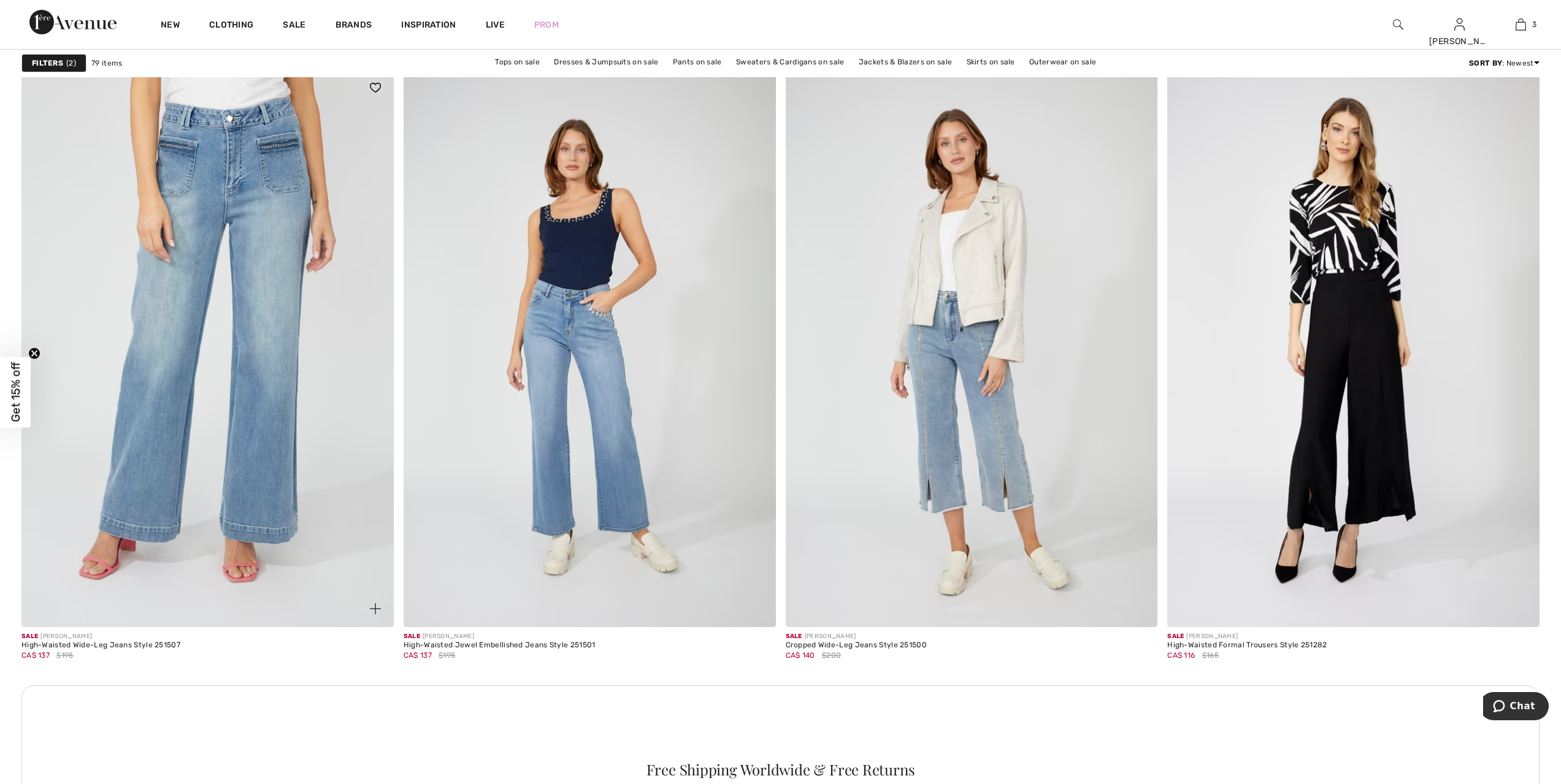
click at [287, 368] on img at bounding box center [208, 349] width 372 height 558
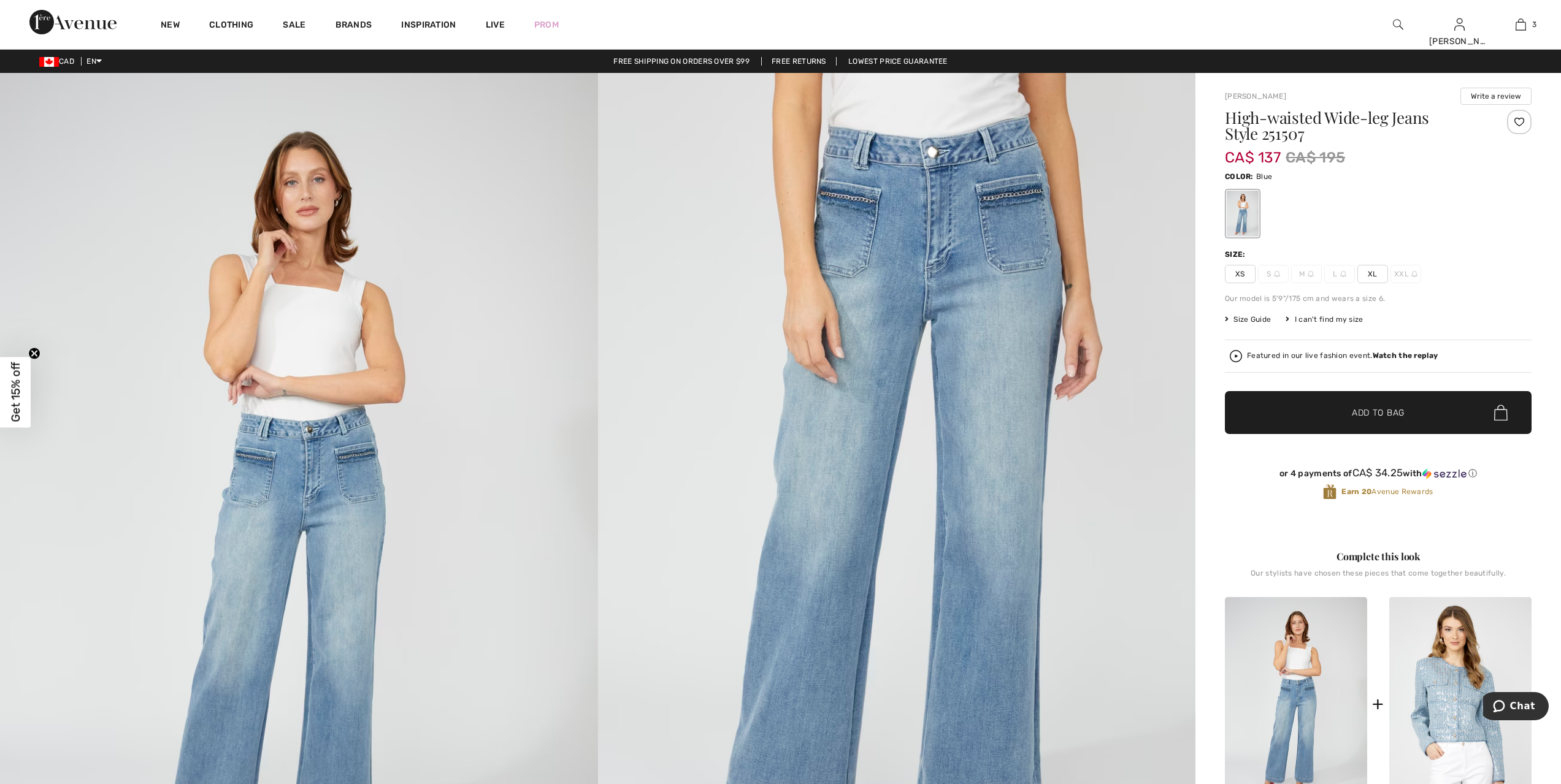
click at [1372, 272] on span "XL" at bounding box center [1372, 274] width 31 height 19
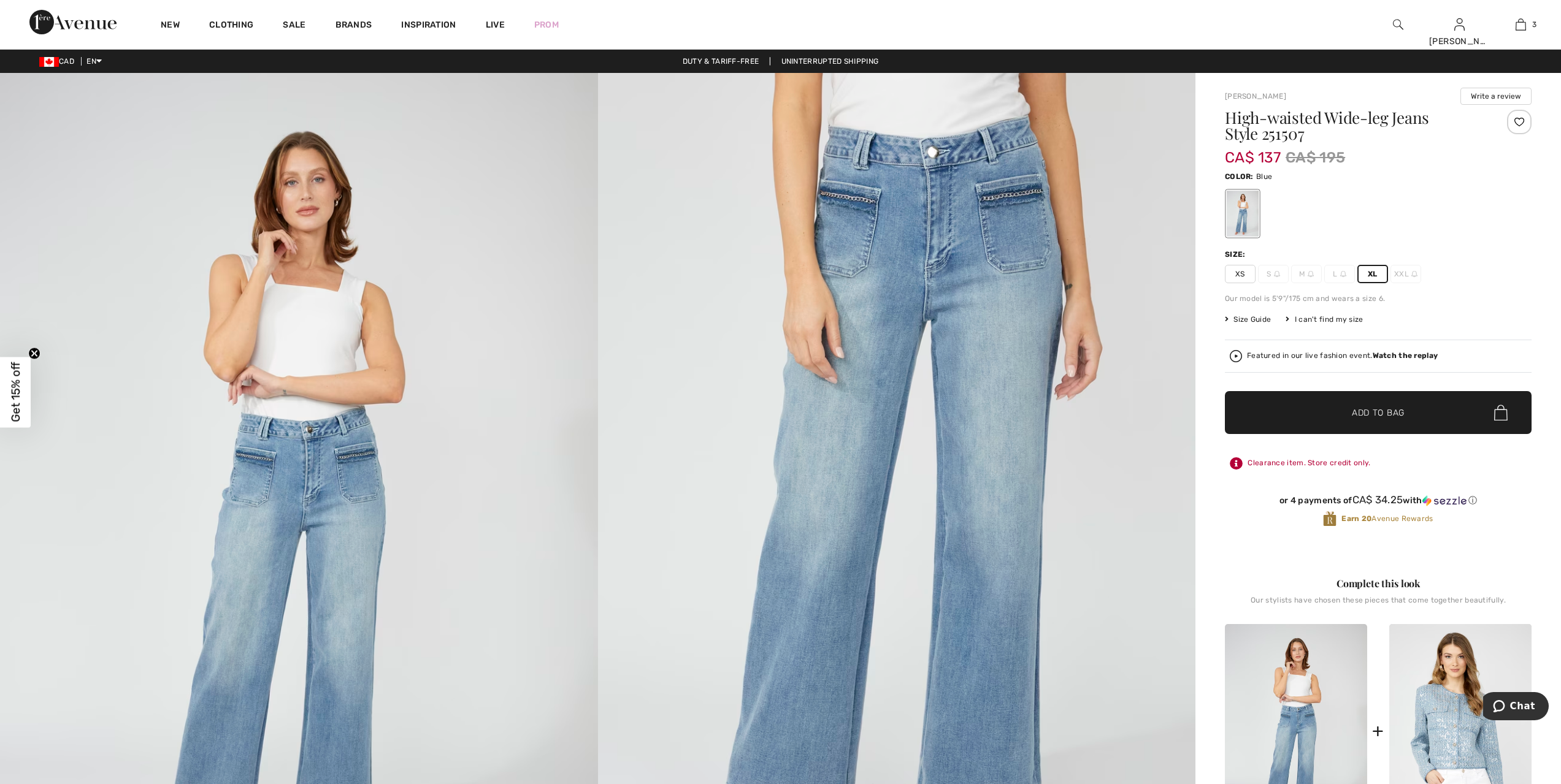
click at [1401, 419] on span "Add to Bag" at bounding box center [1379, 413] width 53 height 13
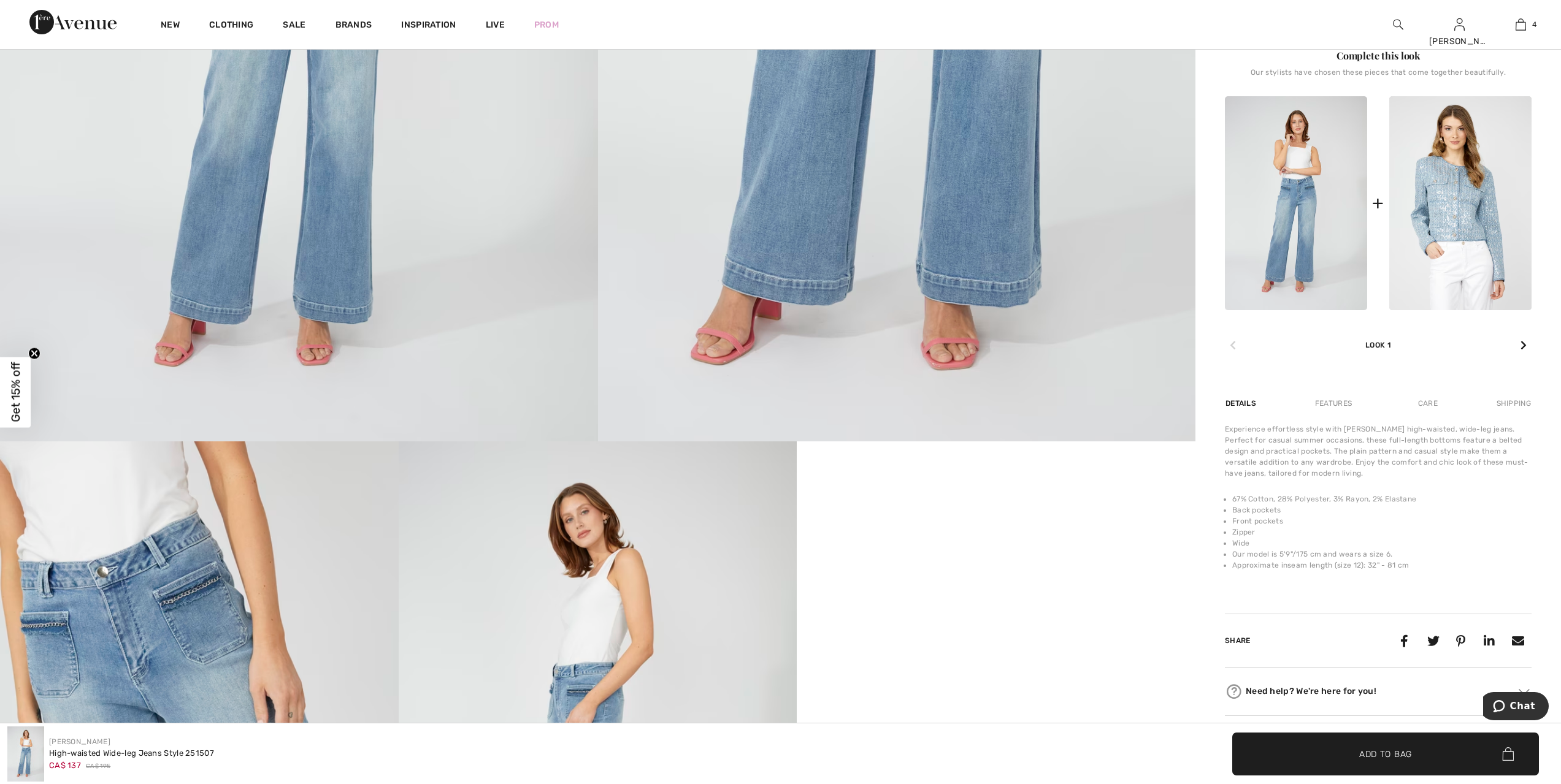
scroll to position [506, 0]
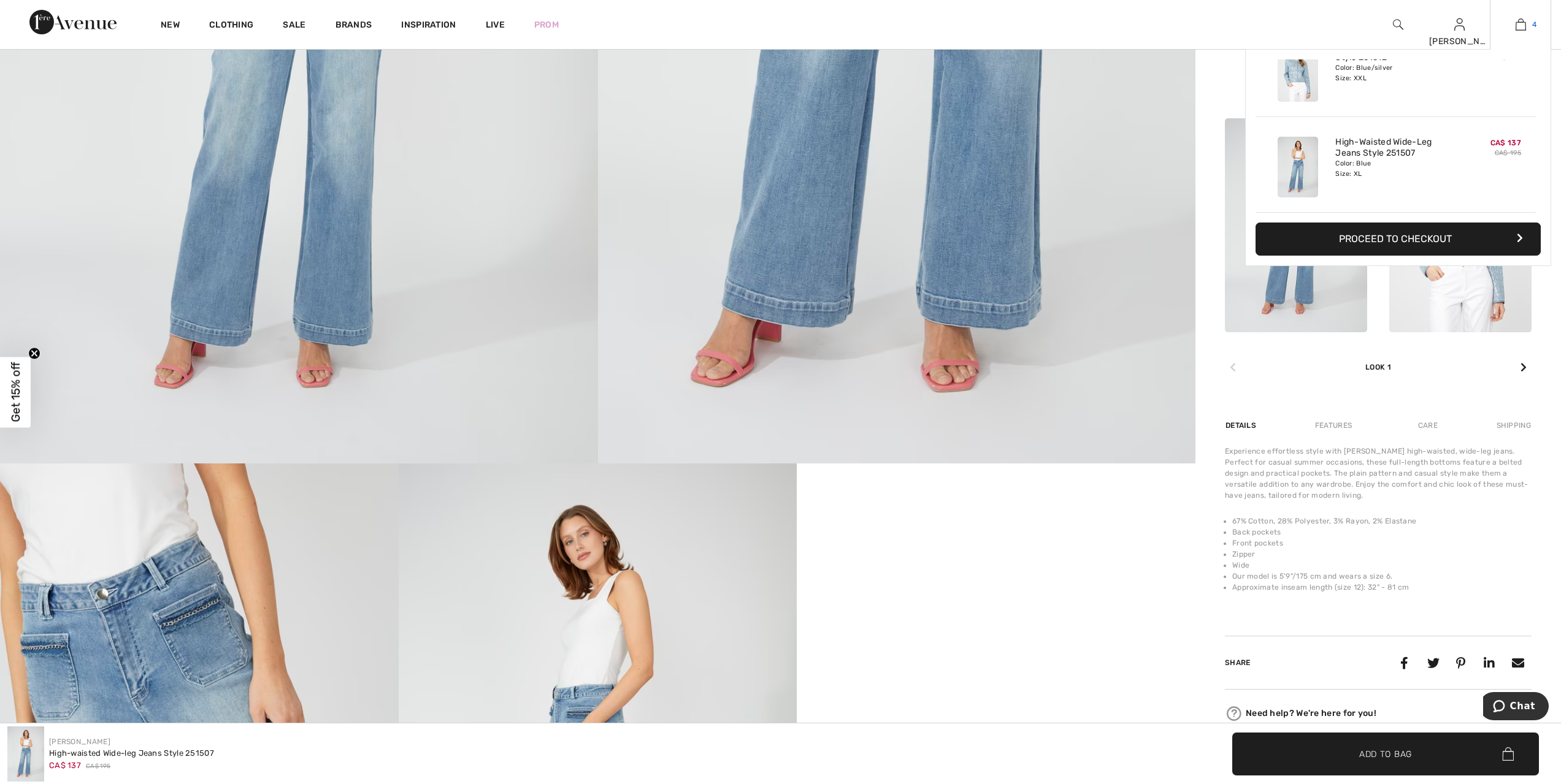
click at [1518, 26] on img at bounding box center [1521, 24] width 10 height 15
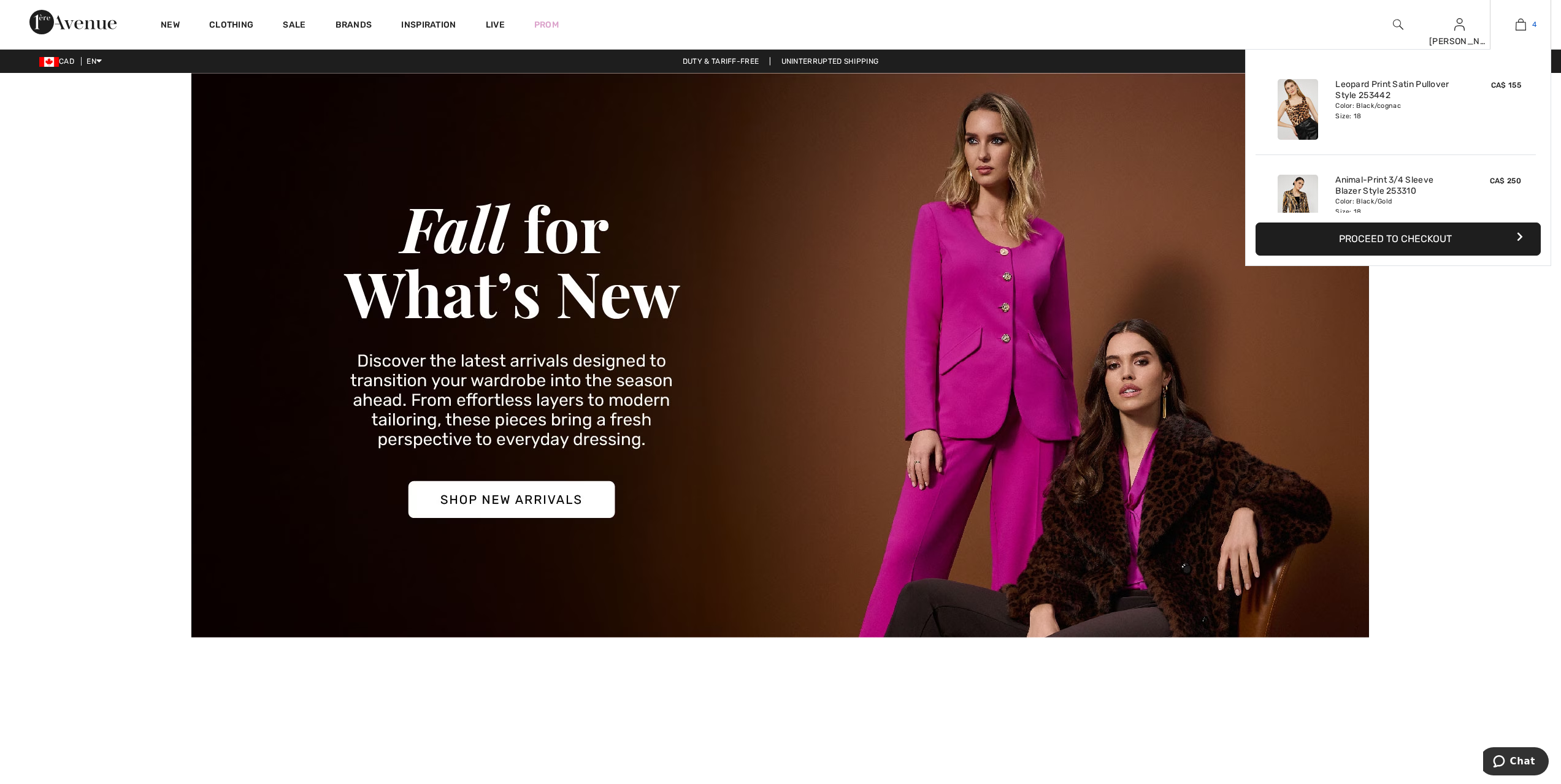
click at [1522, 24] on img at bounding box center [1521, 24] width 10 height 15
